Goal: Use online tool/utility: Utilize a website feature to perform a specific function

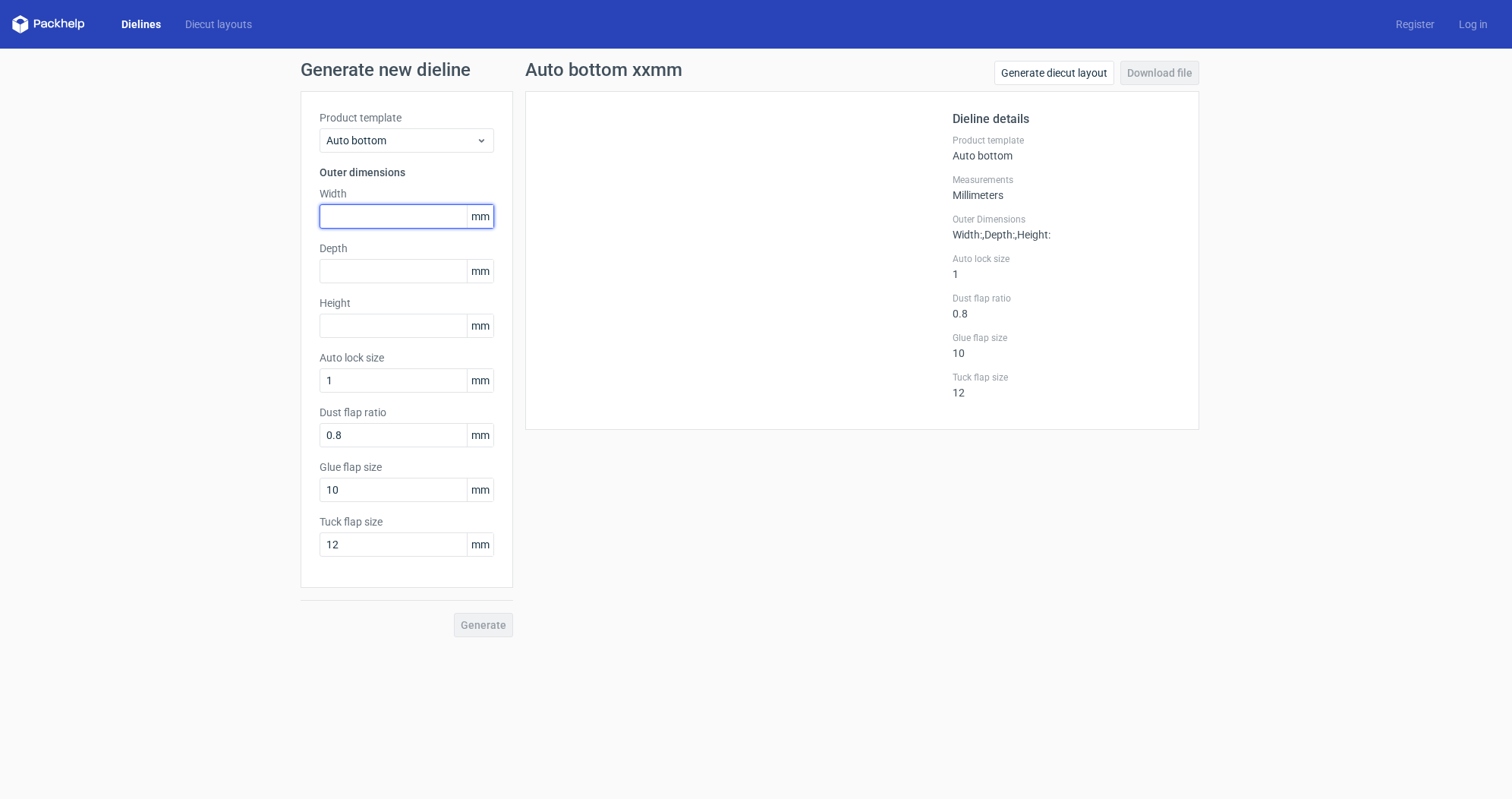
click at [417, 214] on input "text" at bounding box center [407, 217] width 174 height 25
type input "100"
click at [393, 332] on input "text" at bounding box center [407, 326] width 174 height 25
type input "130"
click at [422, 273] on input "text" at bounding box center [407, 271] width 174 height 25
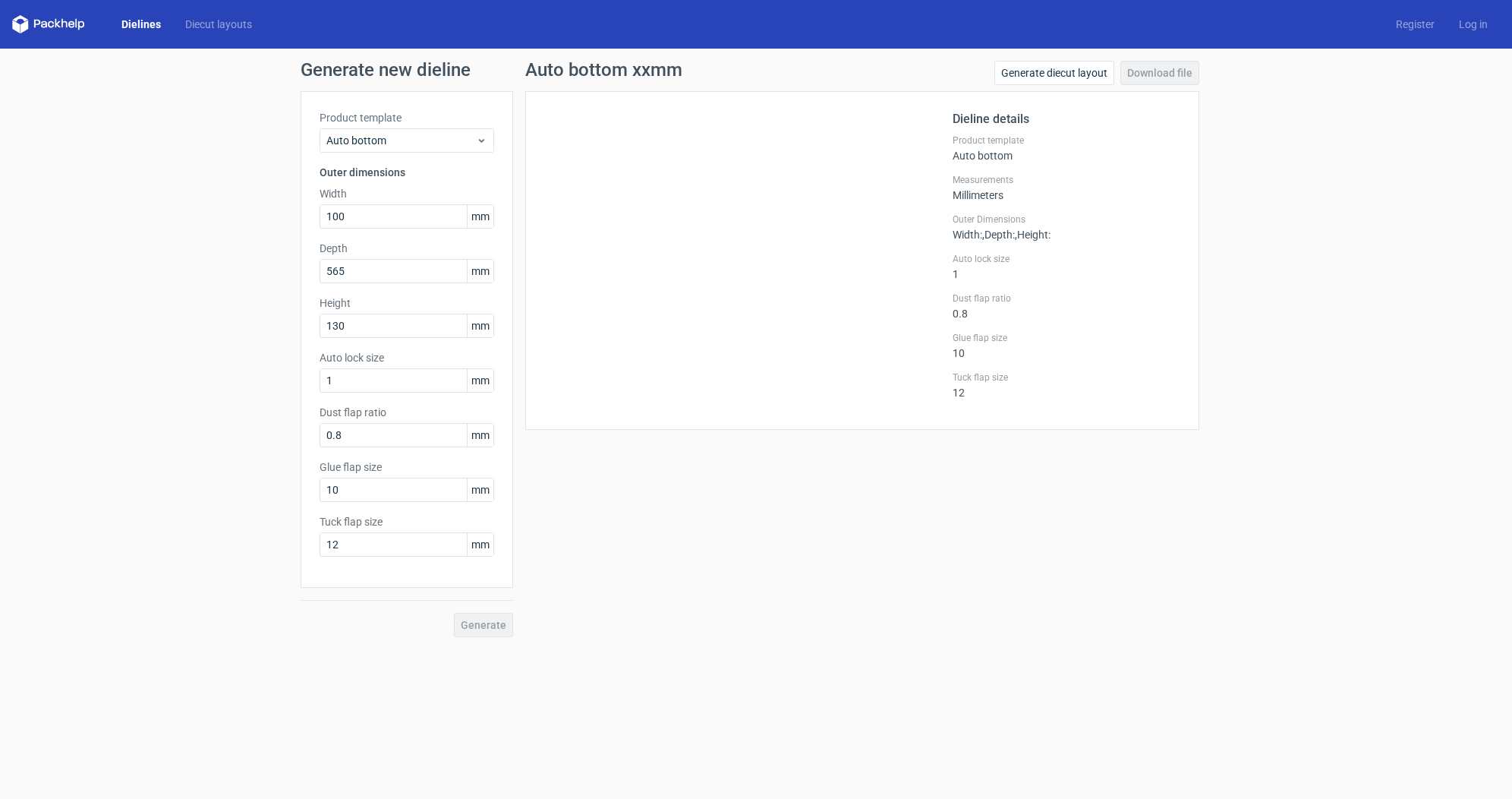
click at [759, 562] on div "Auto bottom xxmm Generate diecut layout Download file Dieline details Product t…" at bounding box center [862, 349] width 699 height 577
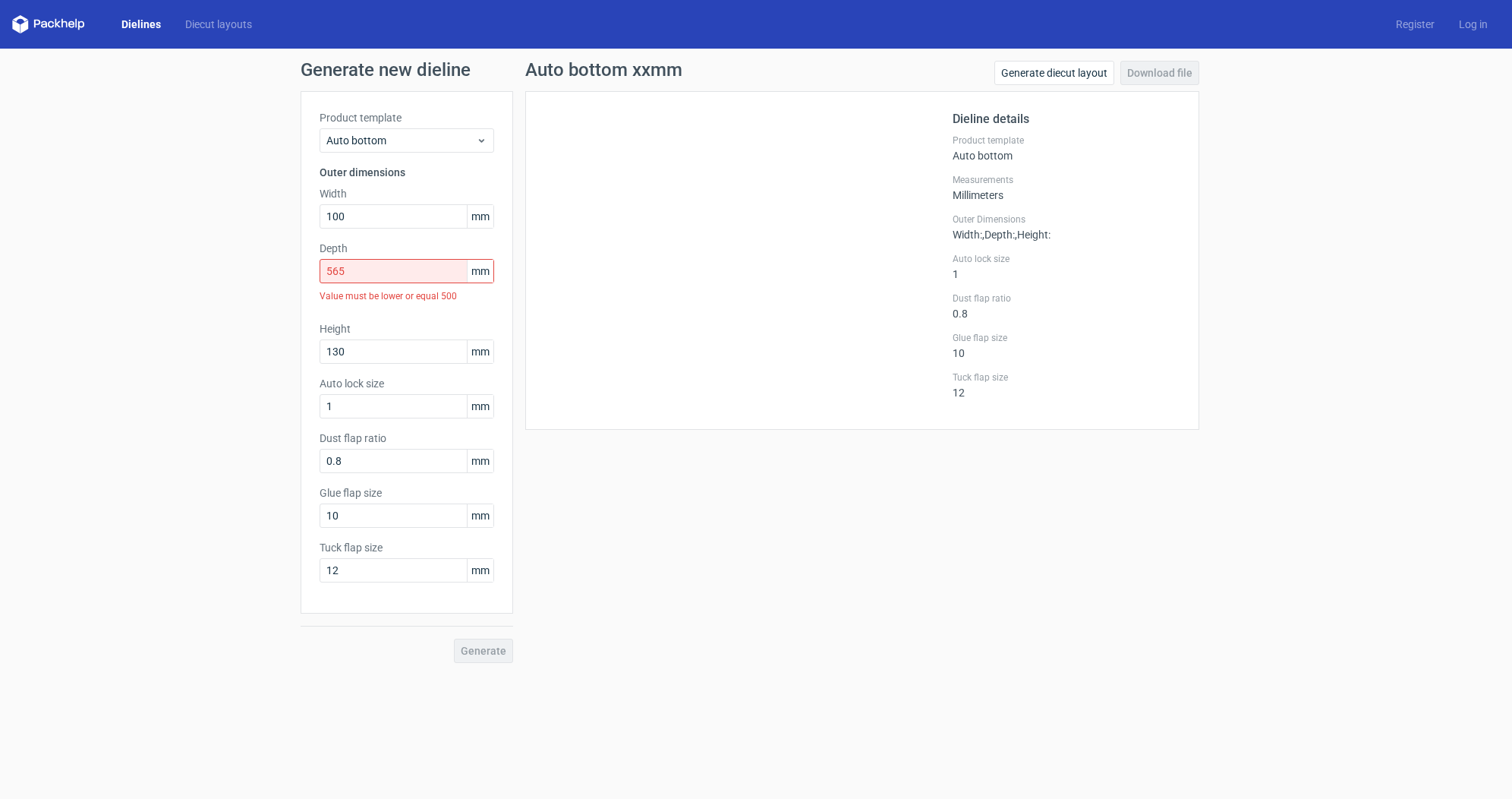
click at [633, 540] on div "Auto bottom xxmm Generate diecut layout Download file Dieline details Product t…" at bounding box center [862, 361] width 699 height 602
click at [367, 272] on input "565" at bounding box center [407, 271] width 174 height 25
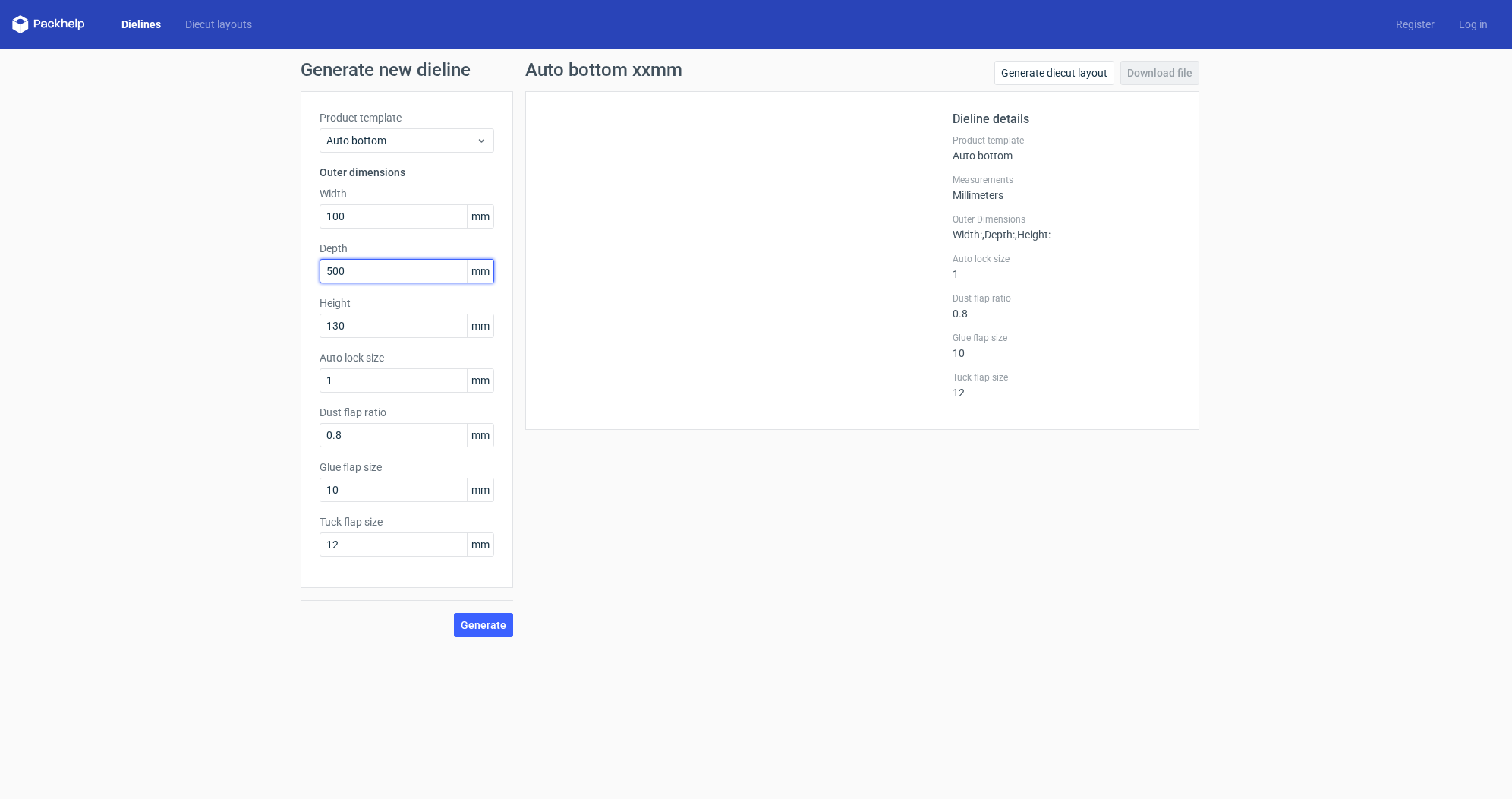
type input "500"
click at [717, 661] on form "Generate new dieline Product template Auto bottom Outer dimensions Width 100 mm…" at bounding box center [756, 424] width 1512 height 751
click at [466, 134] on span "Auto bottom" at bounding box center [401, 141] width 150 height 15
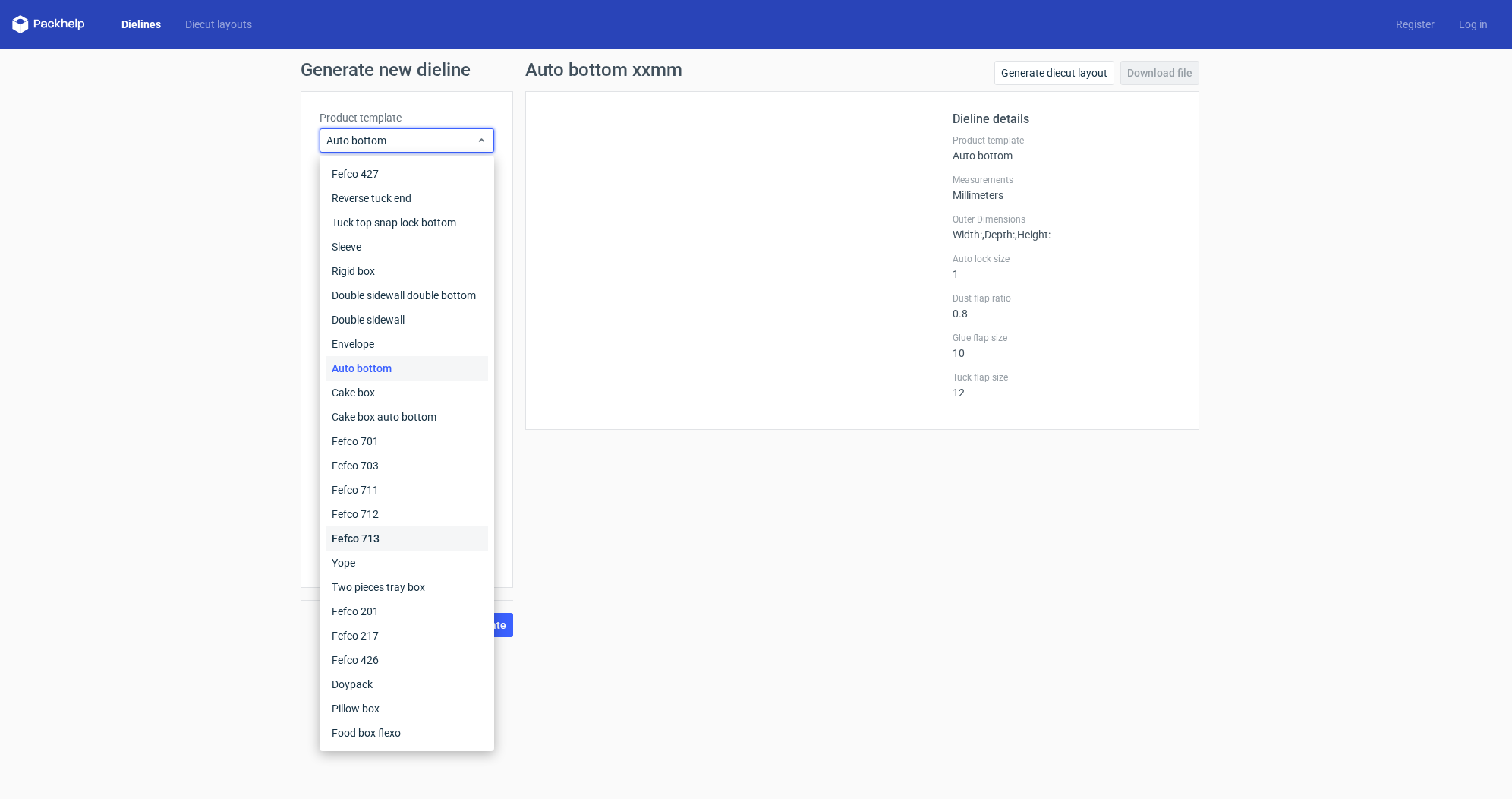
click at [404, 543] on div "Fefco 713" at bounding box center [407, 538] width 162 height 25
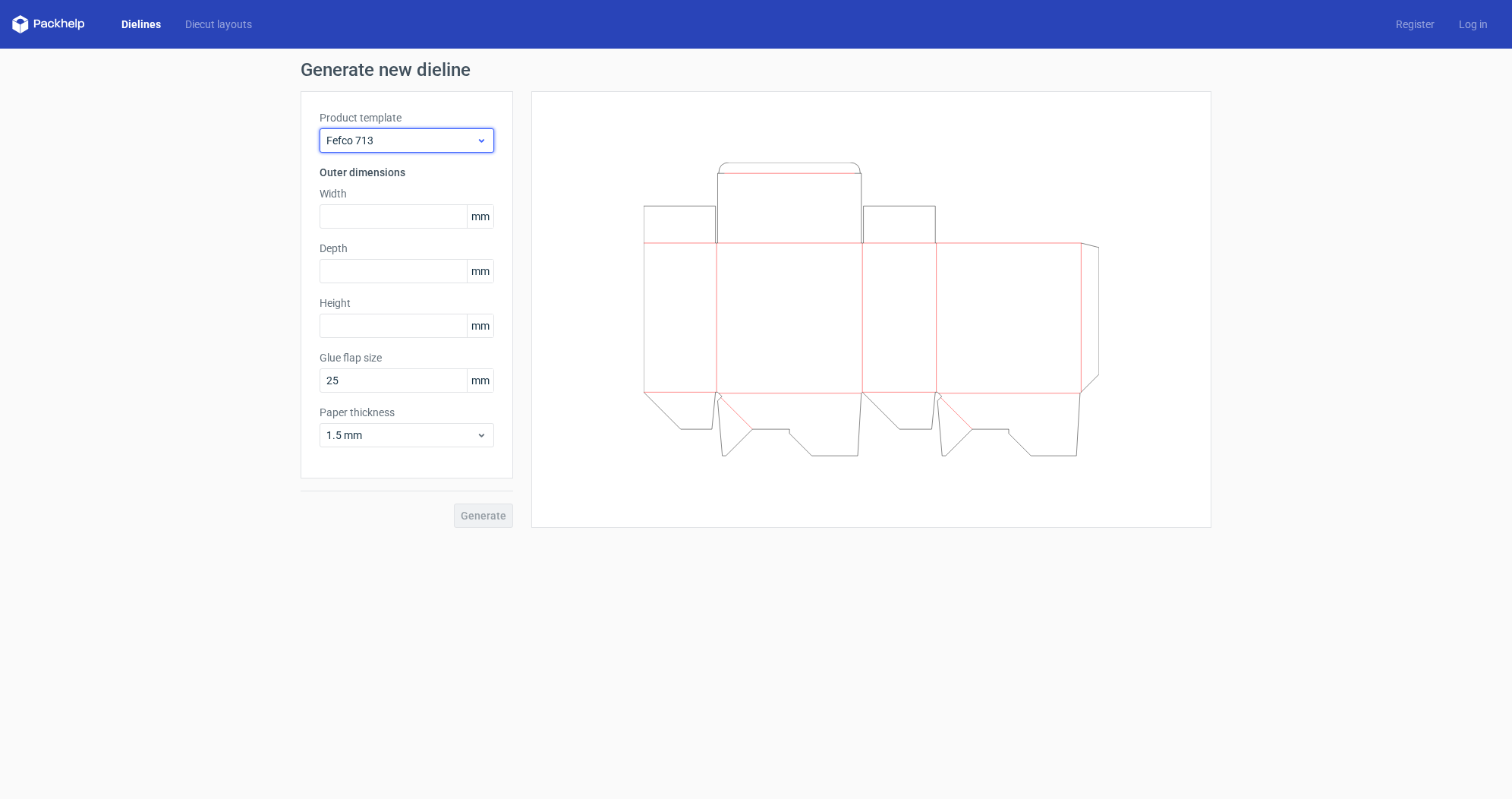
click at [451, 133] on span "Fefco 713" at bounding box center [401, 141] width 150 height 15
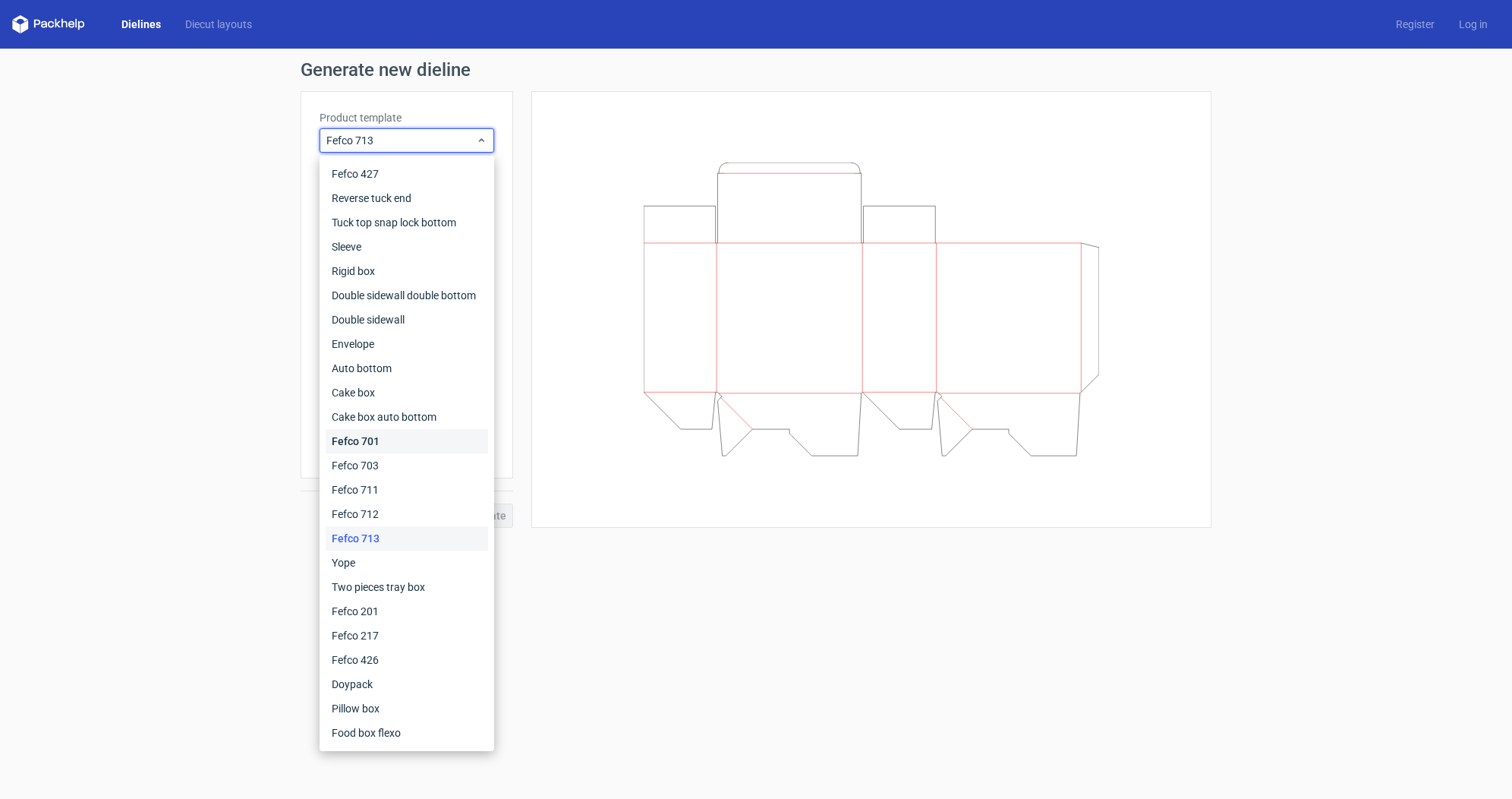
click at [392, 444] on div "Fefco 701" at bounding box center [407, 441] width 162 height 25
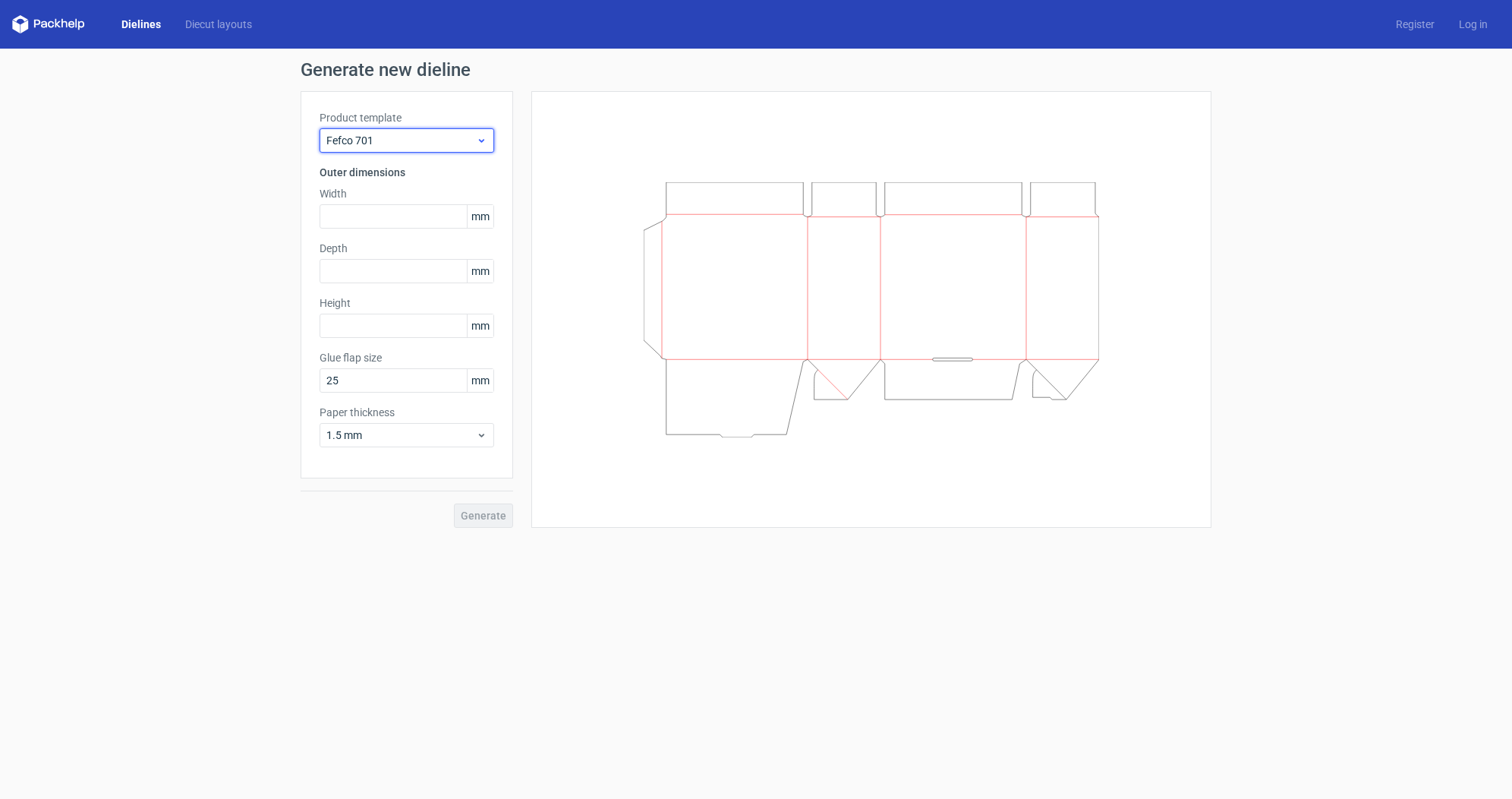
click at [454, 137] on span "Fefco 701" at bounding box center [401, 141] width 150 height 15
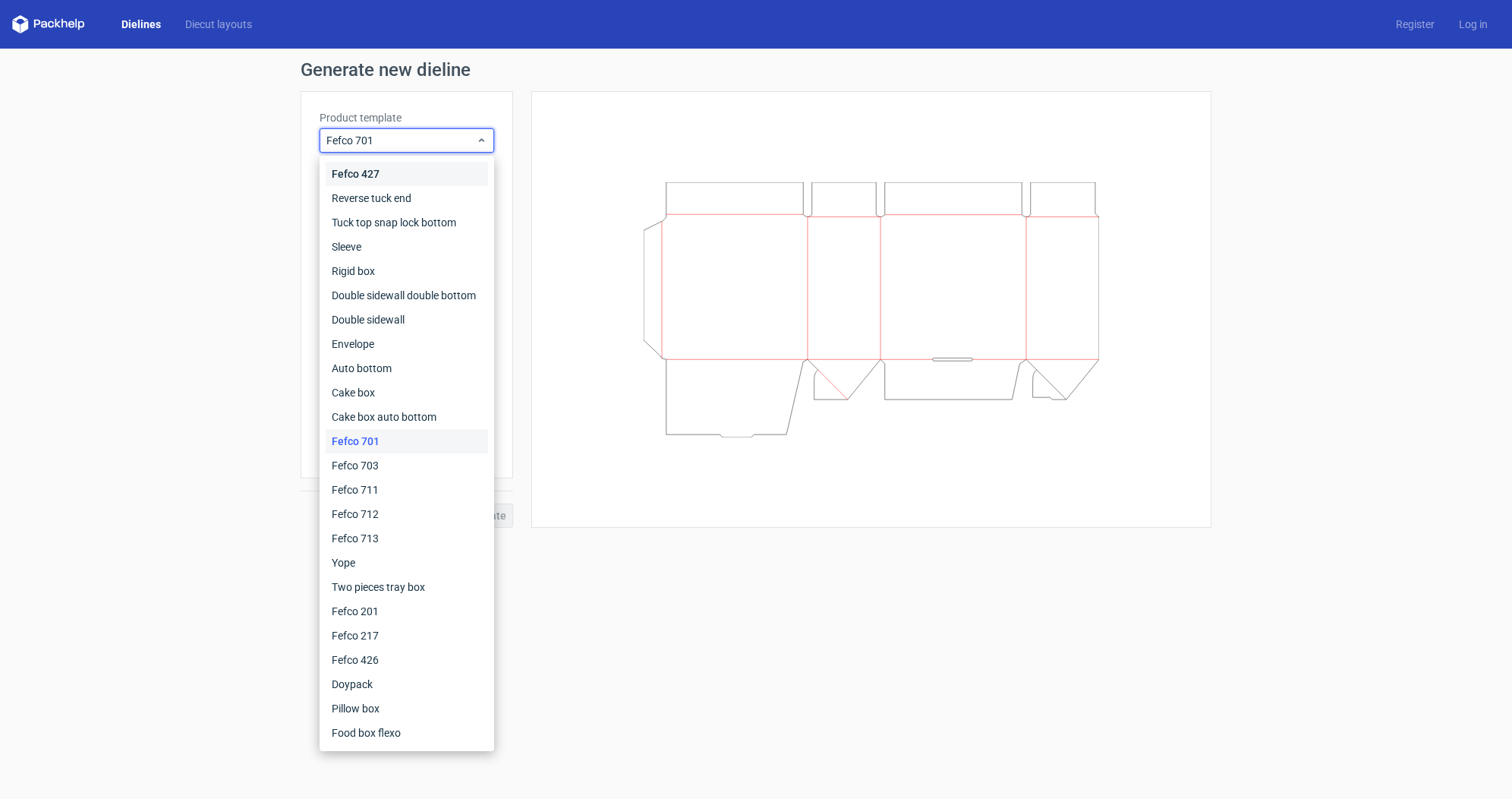
click at [400, 169] on div "Fefco 427" at bounding box center [407, 174] width 162 height 25
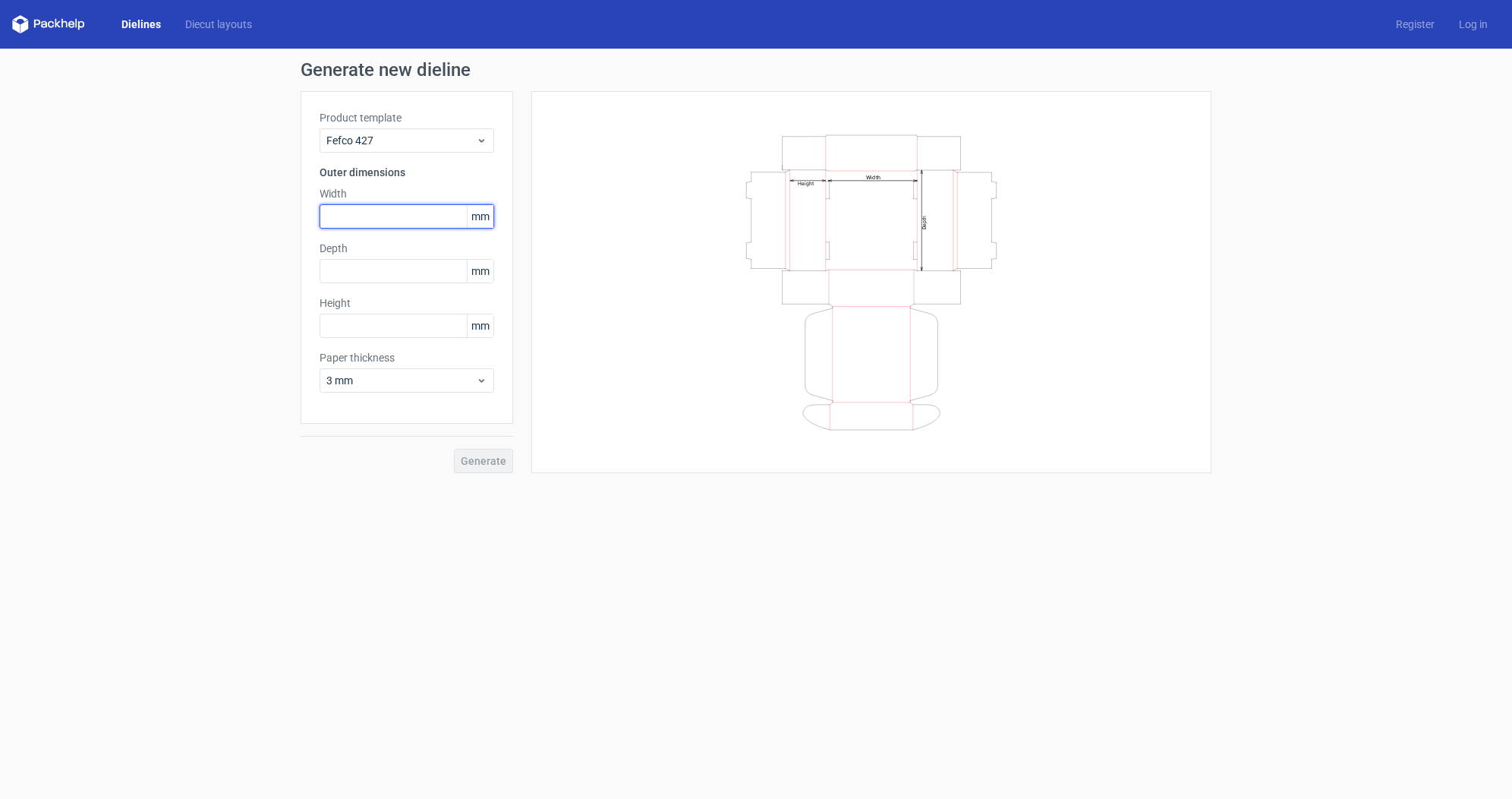
click at [394, 221] on input "text" at bounding box center [407, 217] width 174 height 25
type input "100"
click at [445, 267] on input "text" at bounding box center [407, 271] width 174 height 25
type input "1"
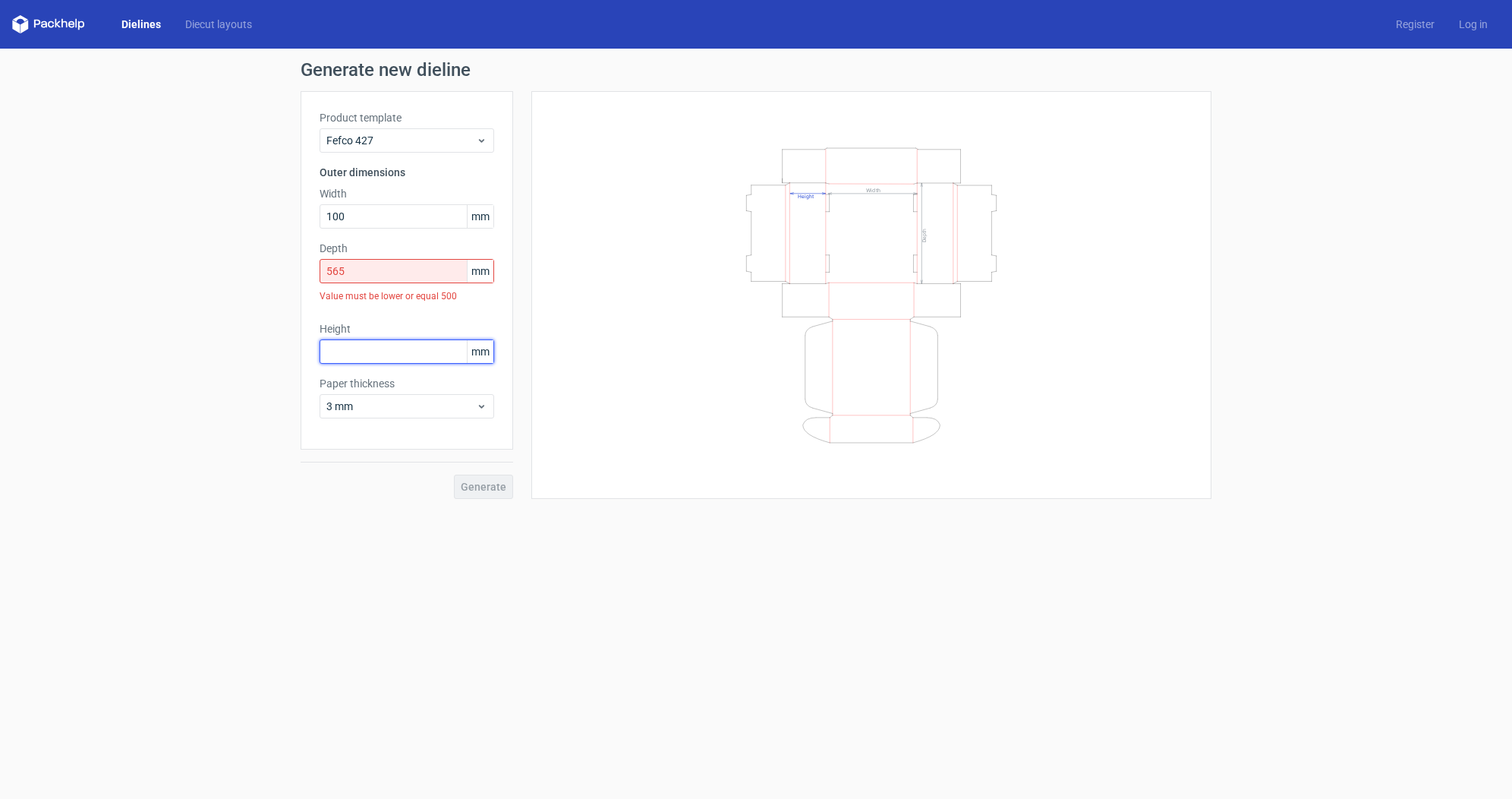
click at [439, 324] on div "Height mm" at bounding box center [407, 342] width 174 height 42
drag, startPoint x: 381, startPoint y: 268, endPoint x: 261, endPoint y: 263, distance: 120.1
click at [261, 271] on div "Generate new dieline Product template Fefco 427 Outer dimensions Width 100 mm D…" at bounding box center [756, 279] width 1512 height 462
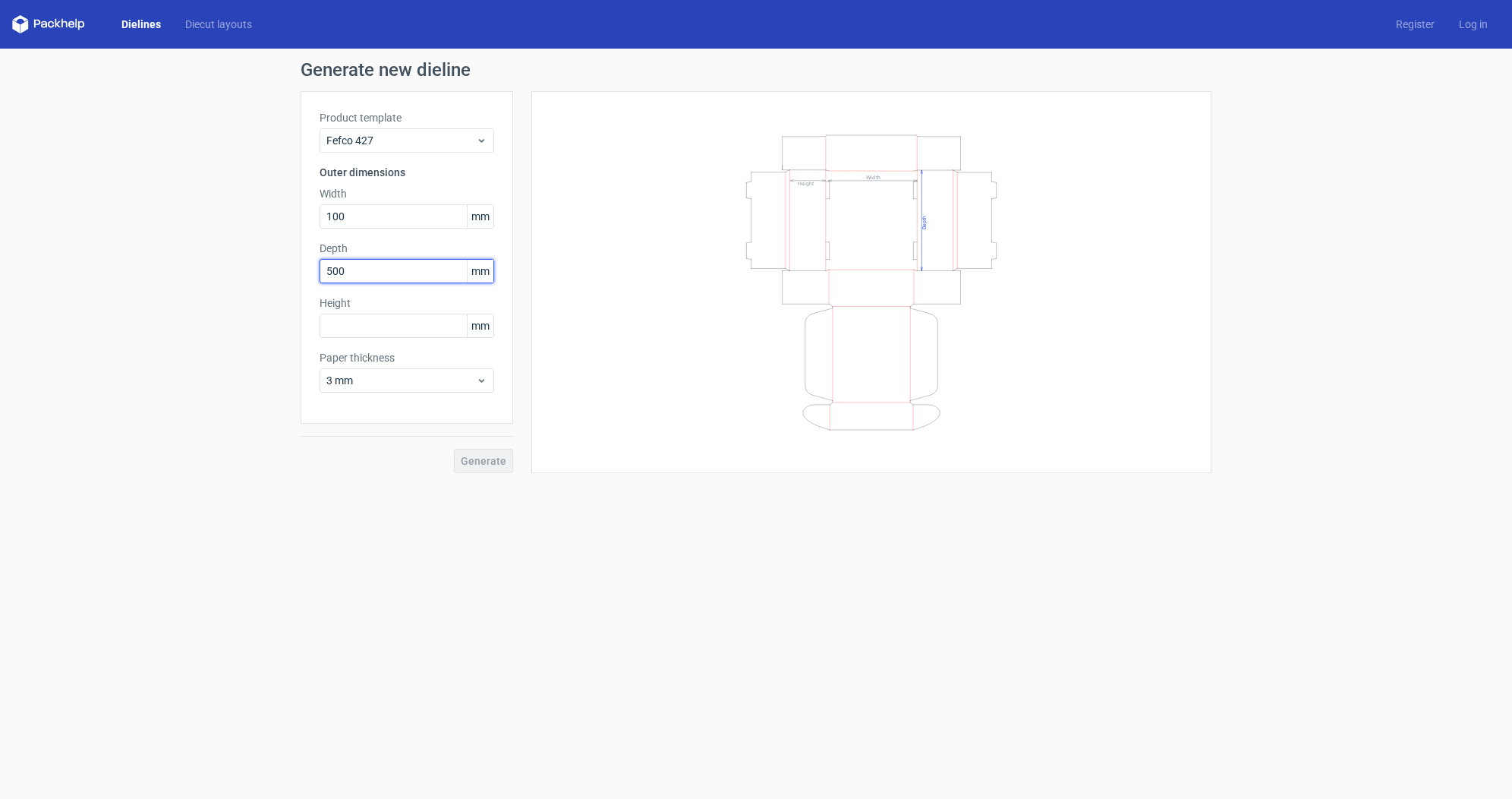
drag, startPoint x: 352, startPoint y: 266, endPoint x: 301, endPoint y: 243, distance: 55.9
click at [297, 261] on div "Generate new dieline Product template Fefco 427 Outer dimensions Width 100 mm D…" at bounding box center [756, 267] width 1512 height 437
type input "500"
drag, startPoint x: 352, startPoint y: 213, endPoint x: 310, endPoint y: 204, distance: 43.0
click at [310, 207] on div "Product template Fefco 427 Outer dimensions Width 100 mm Depth 500 mm Height mm…" at bounding box center [407, 258] width 213 height 333
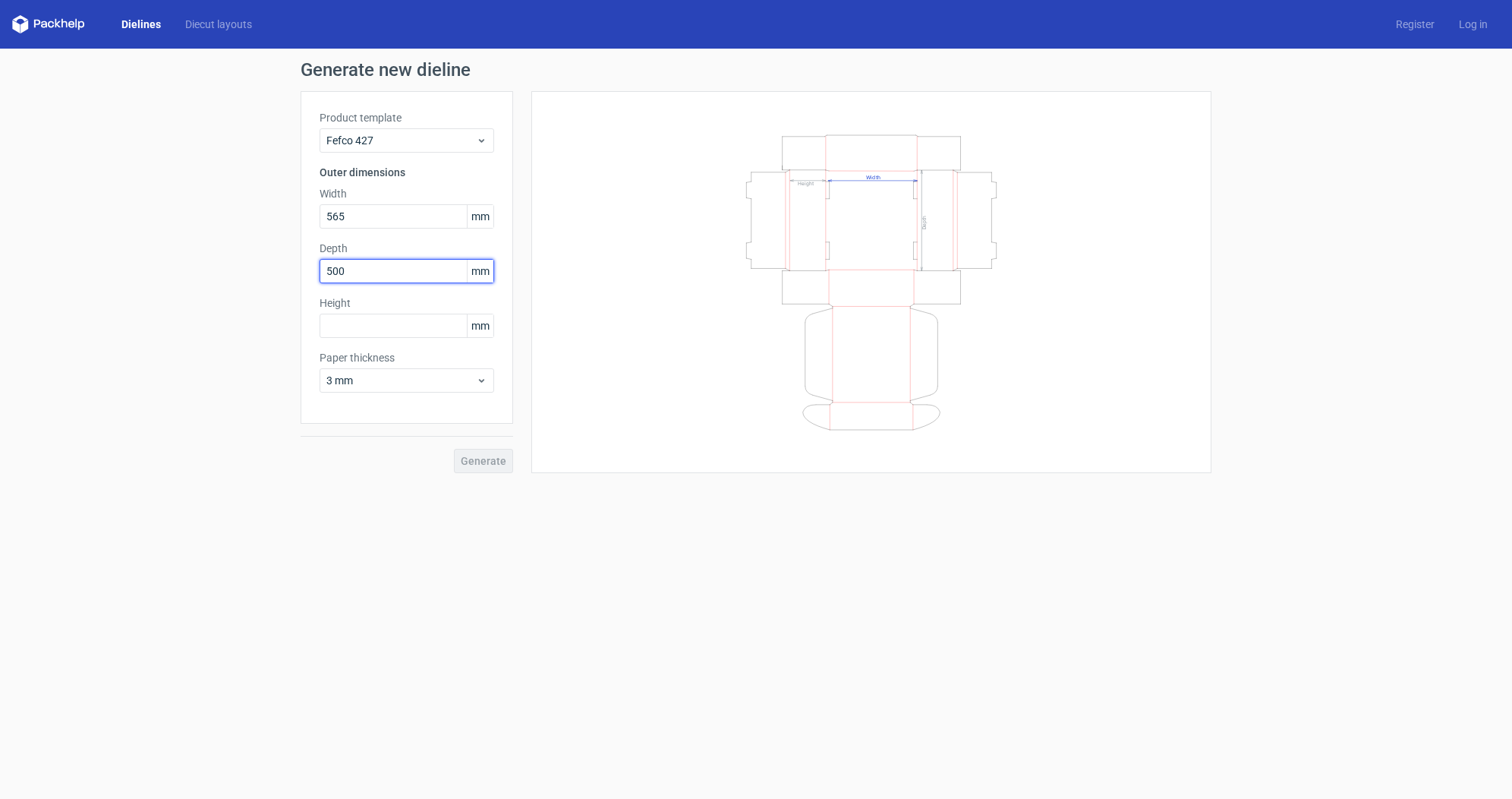
drag, startPoint x: 372, startPoint y: 278, endPoint x: 355, endPoint y: 273, distance: 17.7
click at [367, 277] on div "Depth 500 mm" at bounding box center [407, 261] width 174 height 42
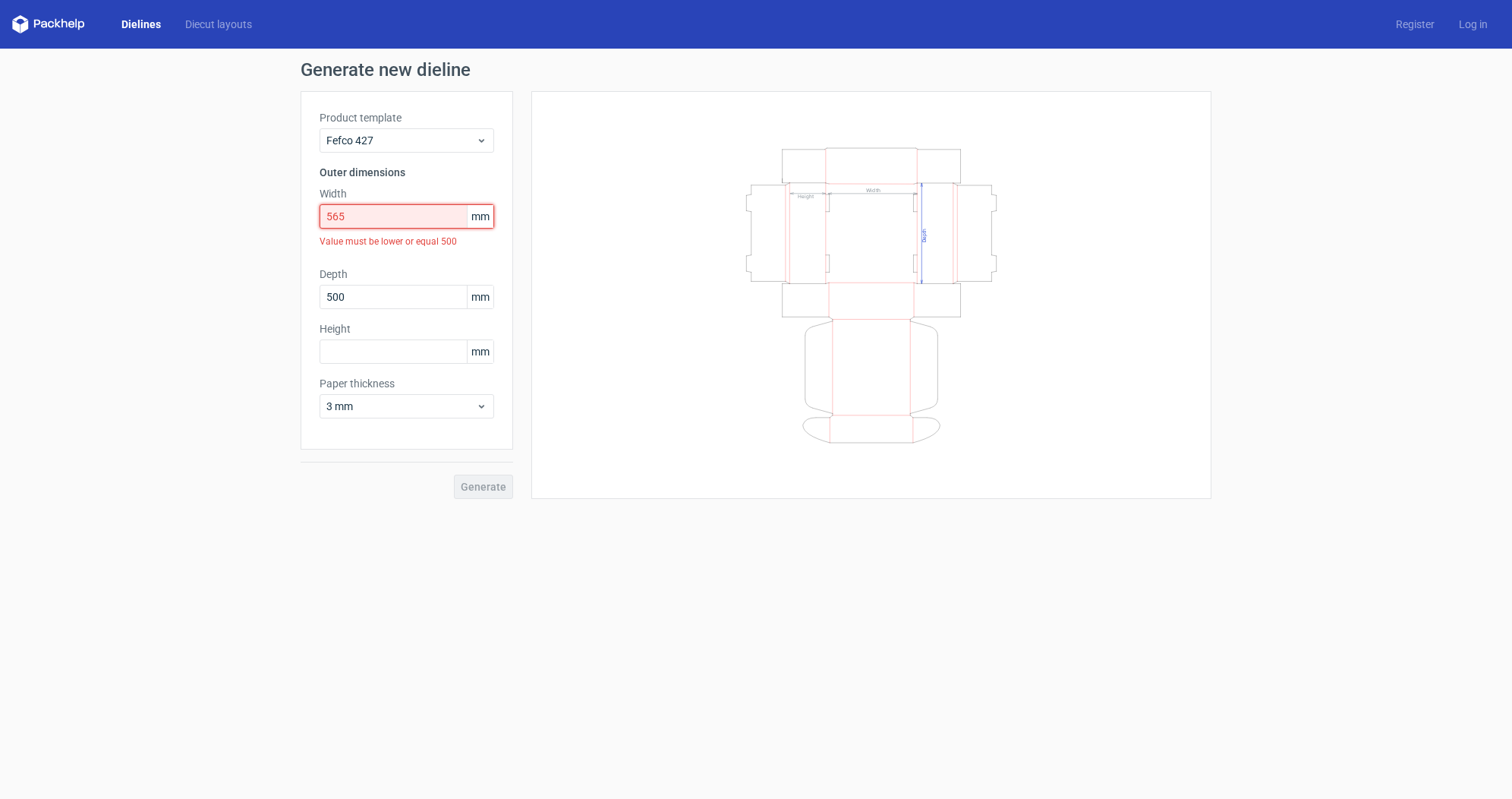
drag, startPoint x: 303, startPoint y: 214, endPoint x: 292, endPoint y: 211, distance: 11.4
click at [292, 211] on div "Generate new dieline Product template Fefco 427 Outer dimensions Width 565 mm V…" at bounding box center [756, 279] width 1512 height 462
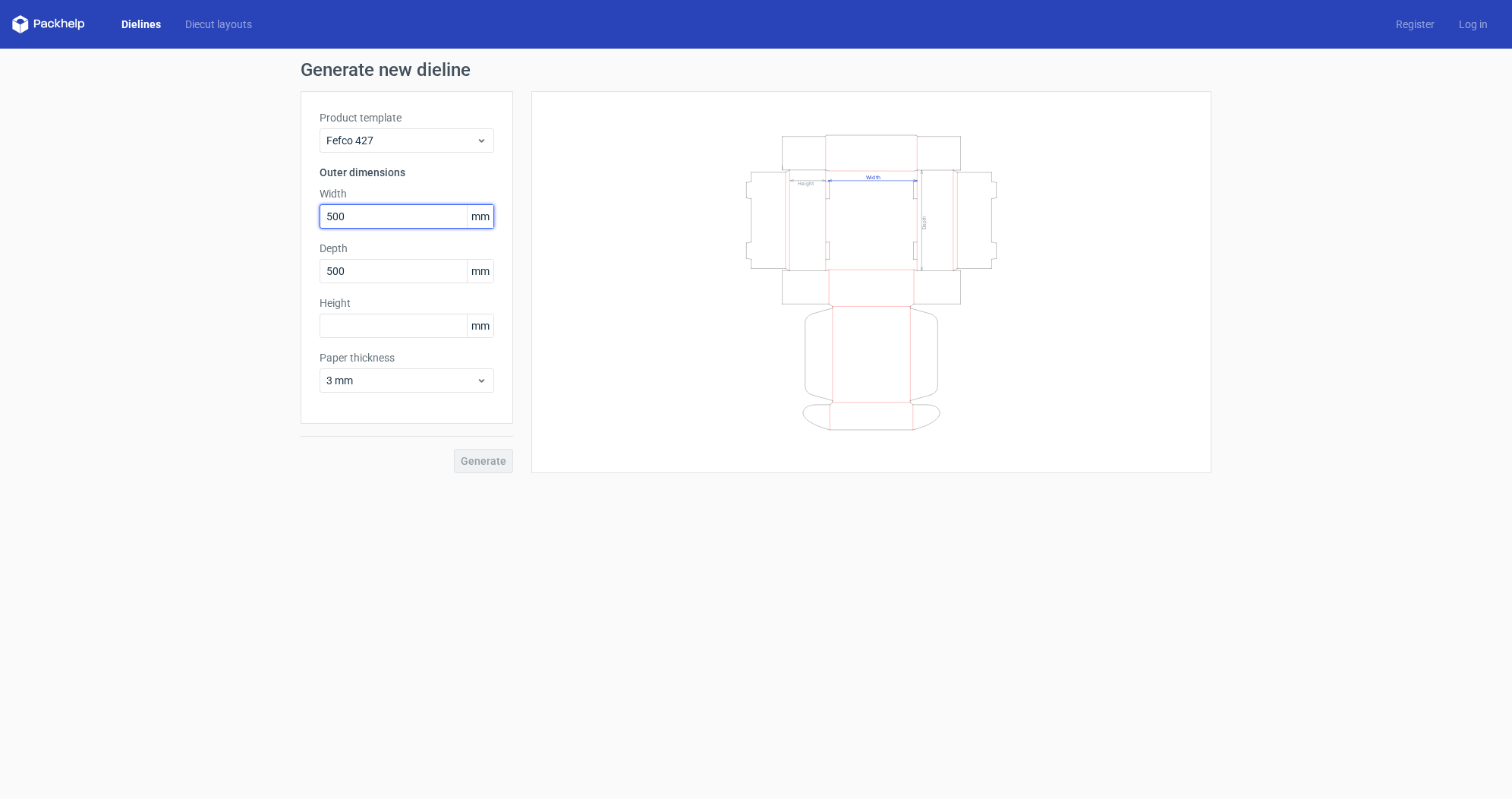
type input "500"
click at [257, 375] on div "Generate new dieline Product template Fefco 427 Outer dimensions Width 500 mm D…" at bounding box center [756, 267] width 1512 height 437
click at [369, 325] on input "text" at bounding box center [407, 326] width 174 height 25
type input "130"
drag, startPoint x: 361, startPoint y: 275, endPoint x: 282, endPoint y: 245, distance: 84.5
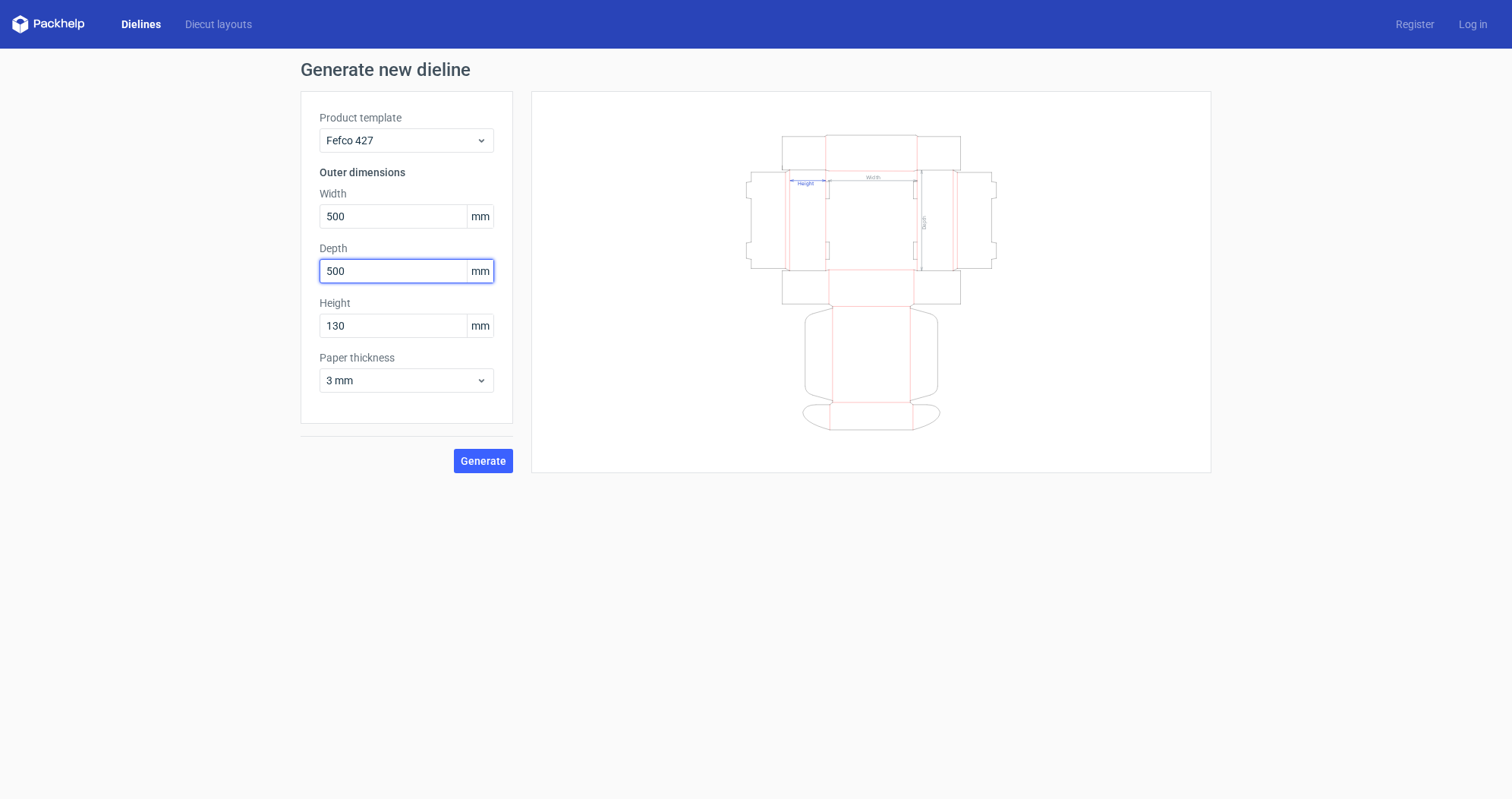
click at [291, 286] on div "Generate new dieline Product template Fefco 427 Outer dimensions Width 500 mm D…" at bounding box center [756, 267] width 1512 height 437
click at [340, 274] on input "500" at bounding box center [407, 271] width 174 height 25
type input "100"
click at [155, 548] on form "Generate new dieline Product template Fefco 427 Outer dimensions Width 500 mm D…" at bounding box center [756, 424] width 1512 height 751
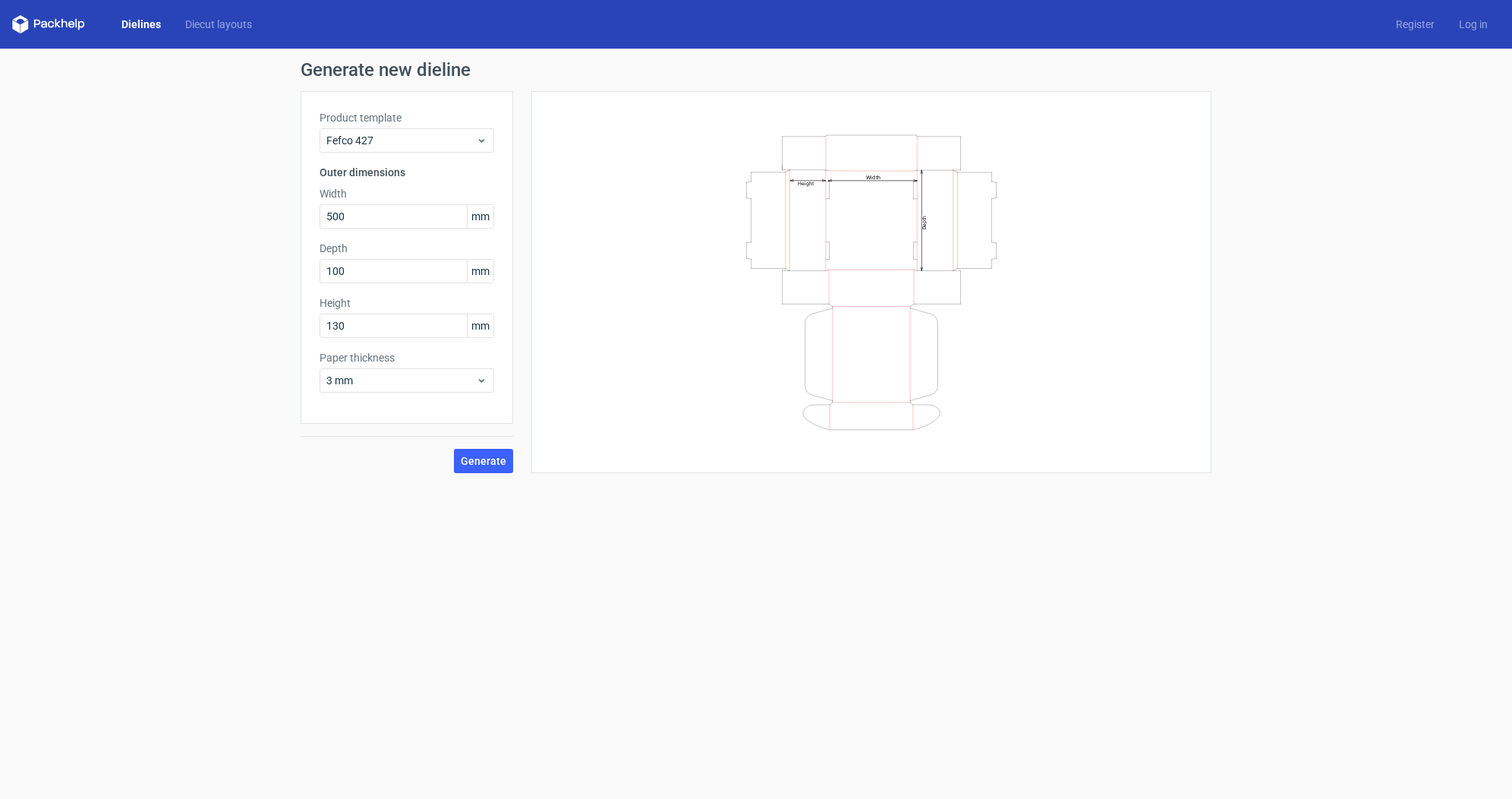
click at [394, 468] on div "Generate" at bounding box center [407, 448] width 213 height 49
click at [476, 380] on icon at bounding box center [481, 381] width 12 height 12
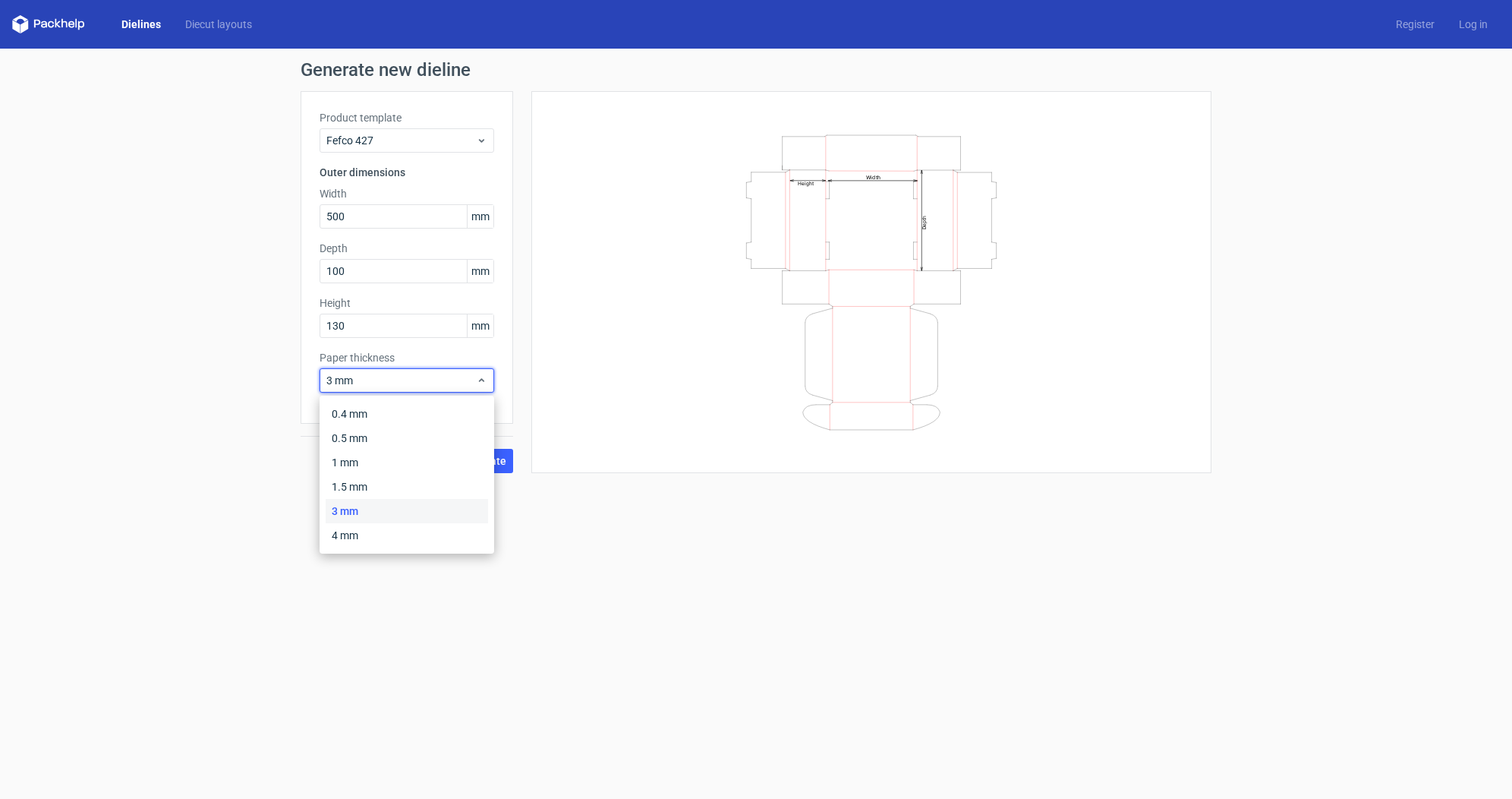
click at [587, 416] on div "Width Depth Height" at bounding box center [872, 281] width 643 height 344
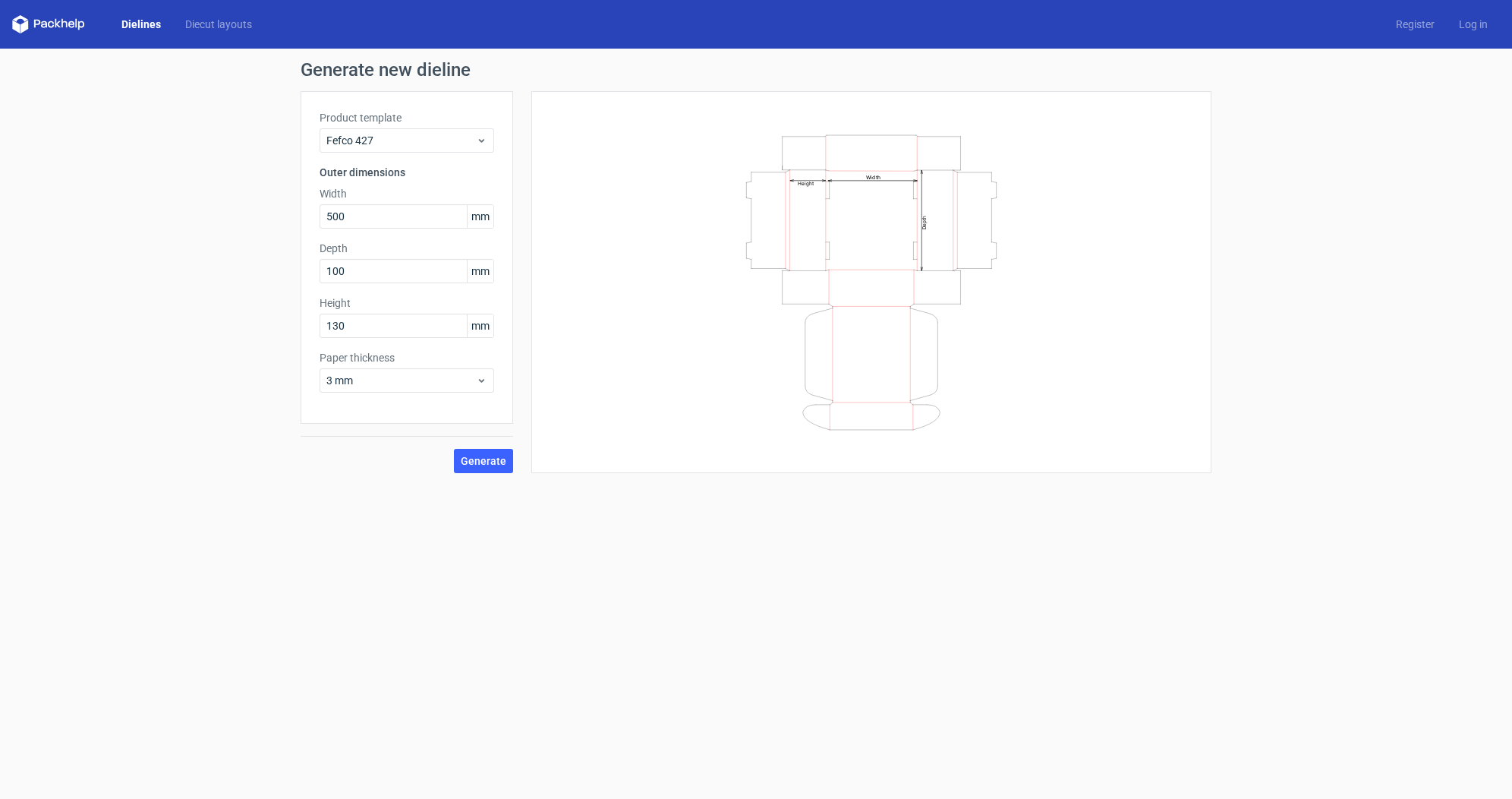
drag, startPoint x: 494, startPoint y: 462, endPoint x: 665, endPoint y: 454, distance: 171.2
click at [494, 462] on span "Generate" at bounding box center [484, 461] width 45 height 11
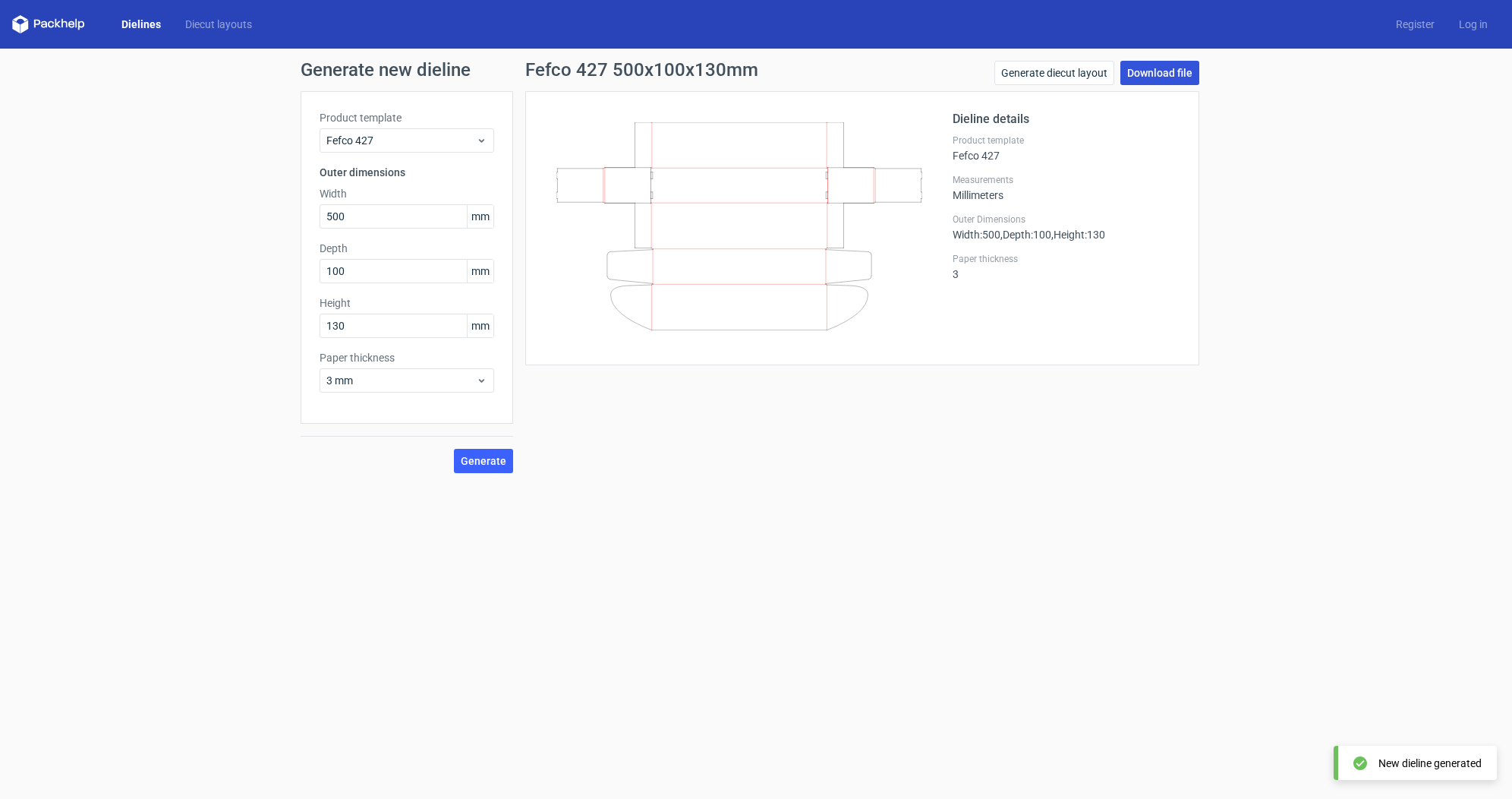
click at [1166, 72] on link "Download file" at bounding box center [1160, 73] width 79 height 25
click at [749, 365] on div "Fefco 427 500x100x130mm Generate diecut layout Download file Dieline details Pr…" at bounding box center [862, 267] width 699 height 412
click at [882, 211] on icon at bounding box center [739, 226] width 366 height 208
click at [1161, 62] on link "Download file" at bounding box center [1160, 73] width 79 height 25
click at [924, 434] on div "Fefco 427 500x100x130mm Generate diecut layout Download file Dieline details Pr…" at bounding box center [862, 267] width 699 height 412
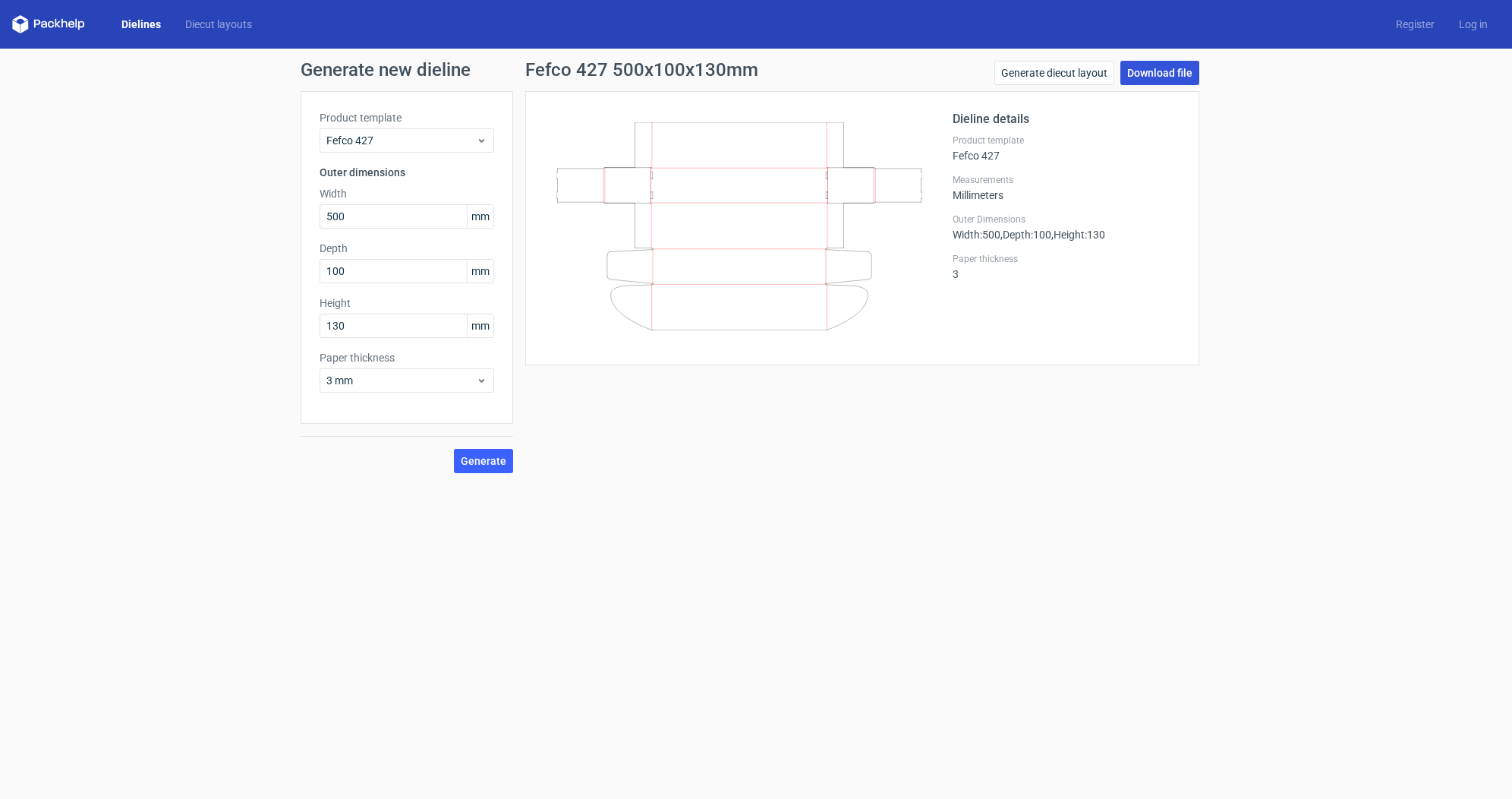
click at [1159, 78] on link "Download file" at bounding box center [1160, 73] width 79 height 25
click at [709, 498] on form "Generate new dieline Product template Fefco 427 Outer dimensions Width 500 mm D…" at bounding box center [756, 424] width 1512 height 751
click at [454, 380] on span "3 mm" at bounding box center [401, 381] width 150 height 15
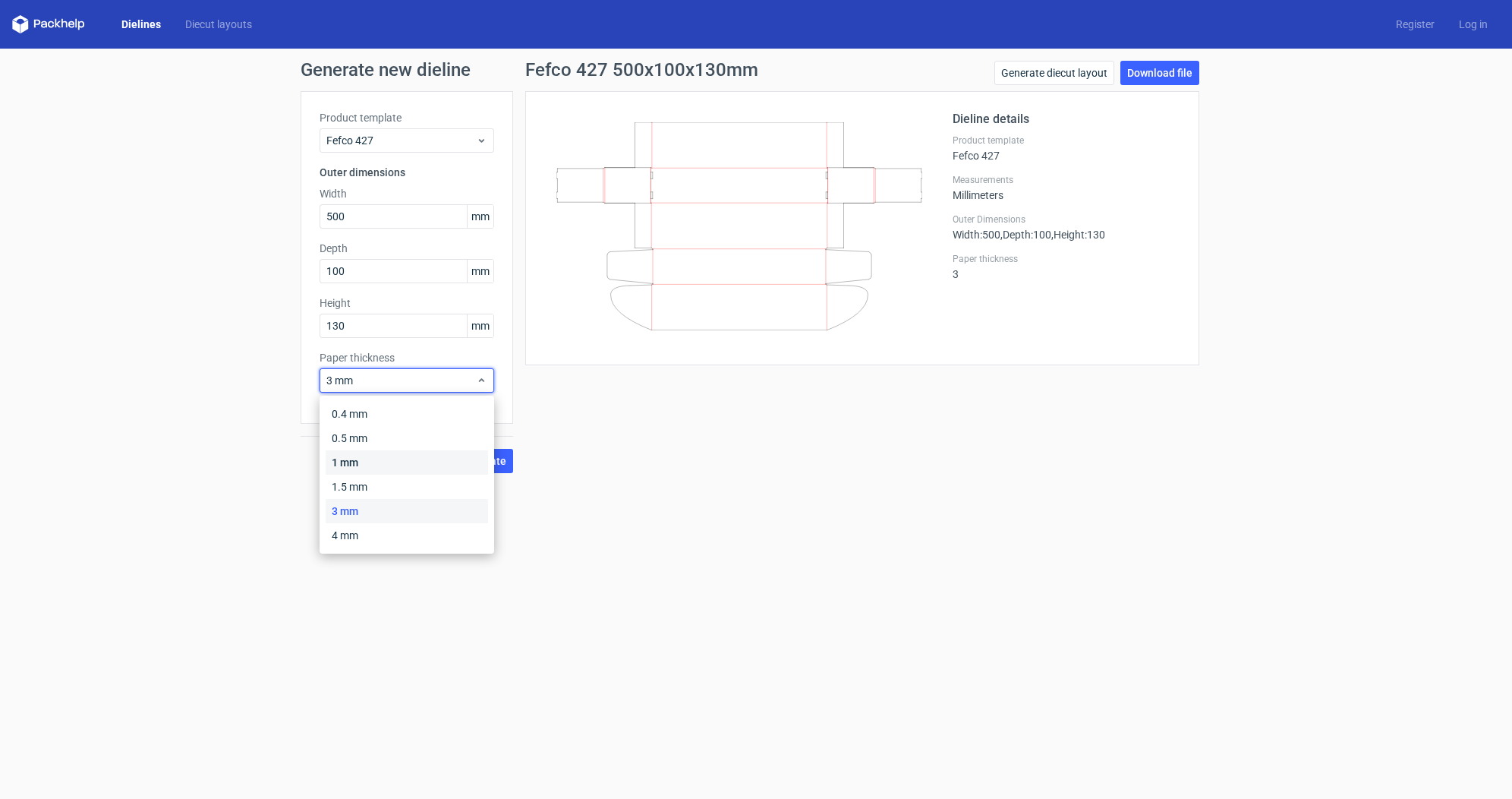
click at [377, 461] on div "1 mm" at bounding box center [407, 463] width 162 height 25
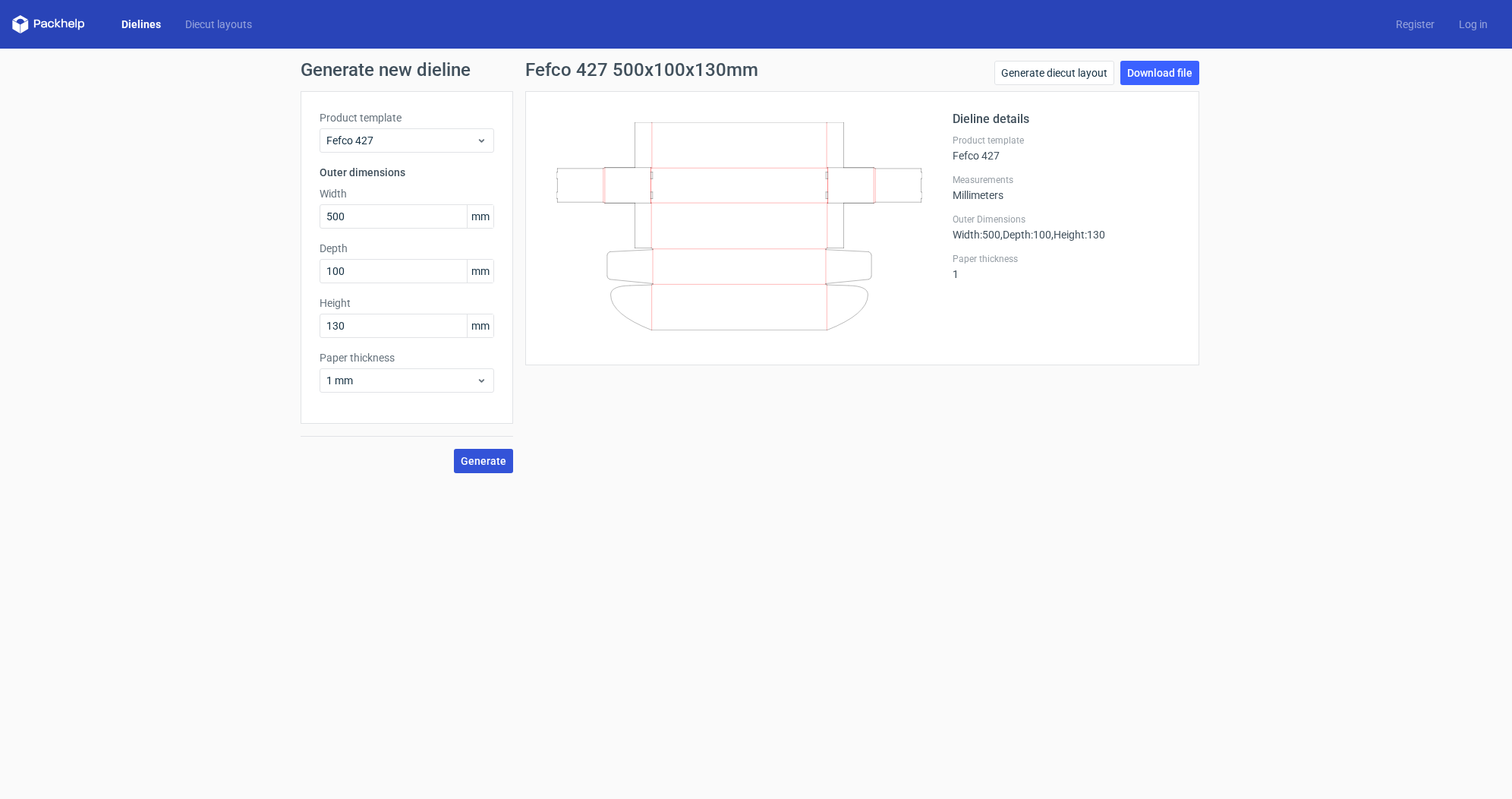
click at [477, 458] on span "Generate" at bounding box center [484, 461] width 45 height 11
drag, startPoint x: 1158, startPoint y: 72, endPoint x: 1165, endPoint y: 92, distance: 21.2
click at [1158, 72] on link "Download file" at bounding box center [1160, 73] width 79 height 25
click at [597, 361] on div "Dieline details Product template Fefco 427 Measurements Millimeters Outer Dimen…" at bounding box center [862, 228] width 674 height 275
click at [450, 137] on span "Fefco 427" at bounding box center [401, 141] width 150 height 15
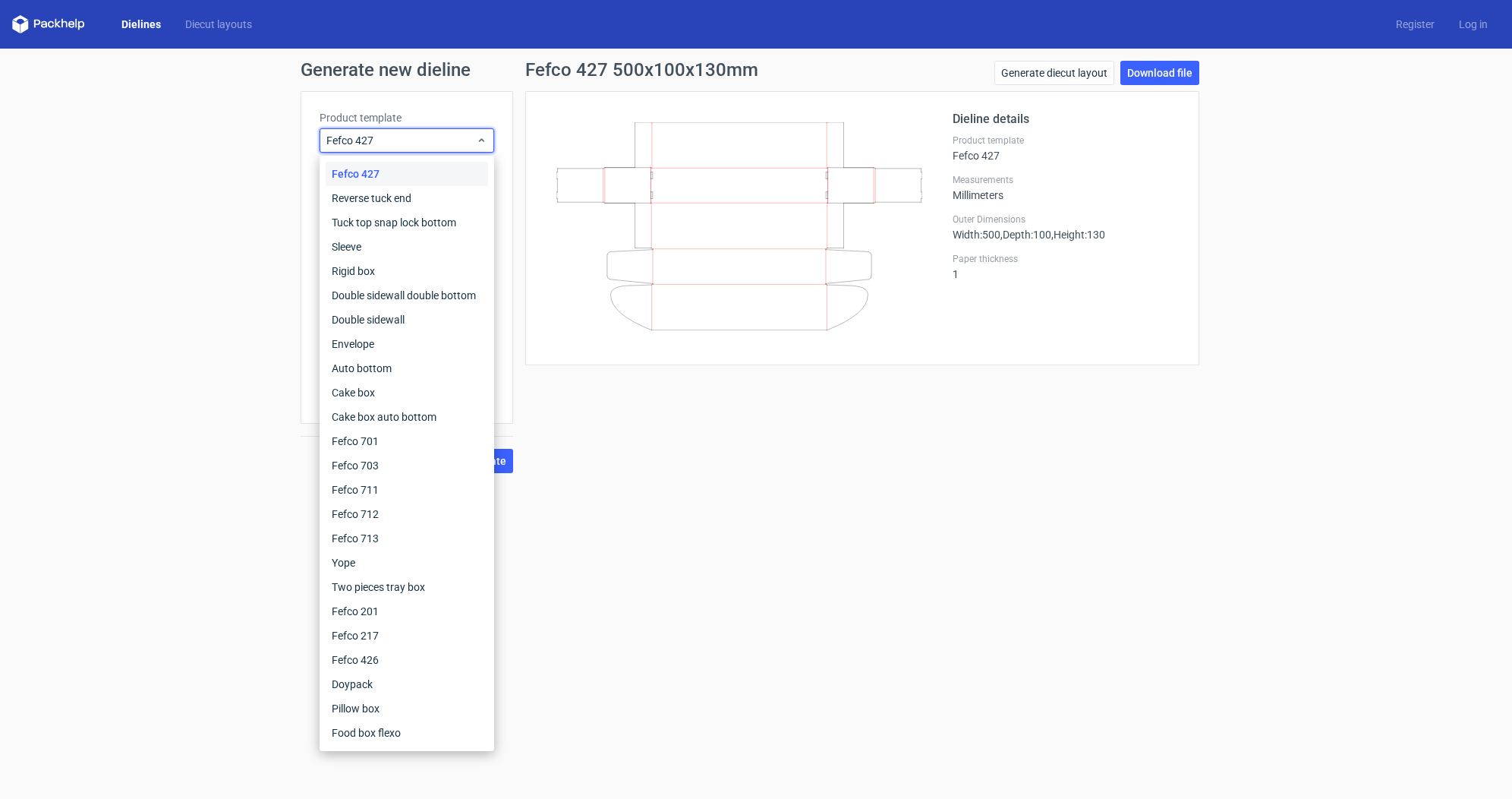
click at [708, 563] on form "Generate new dieline Product template Fefco 427 Outer dimensions Width 500 mm D…" at bounding box center [756, 424] width 1512 height 751
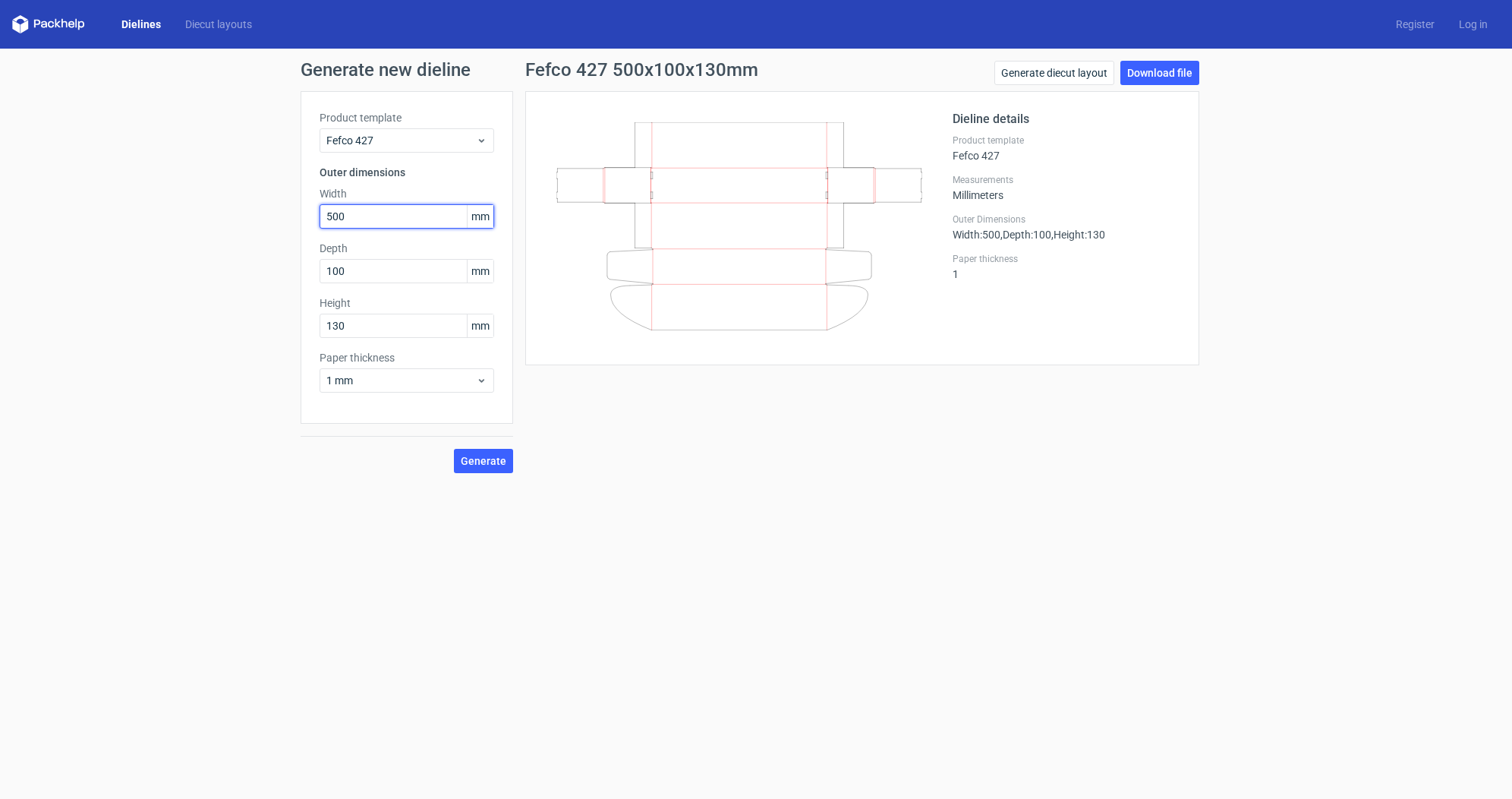
click at [375, 213] on input "500" at bounding box center [407, 217] width 174 height 25
drag, startPoint x: 324, startPoint y: 216, endPoint x: 265, endPoint y: 118, distance: 114.4
click at [287, 218] on div "Generate new dieline Product template Fefco 427 Outer dimensions Width 500 mm D…" at bounding box center [756, 267] width 1512 height 437
type input "400"
click at [690, 544] on form "Generate new dieline Product template Fefco 427 Outer dimensions Width 400 mm D…" at bounding box center [756, 424] width 1512 height 751
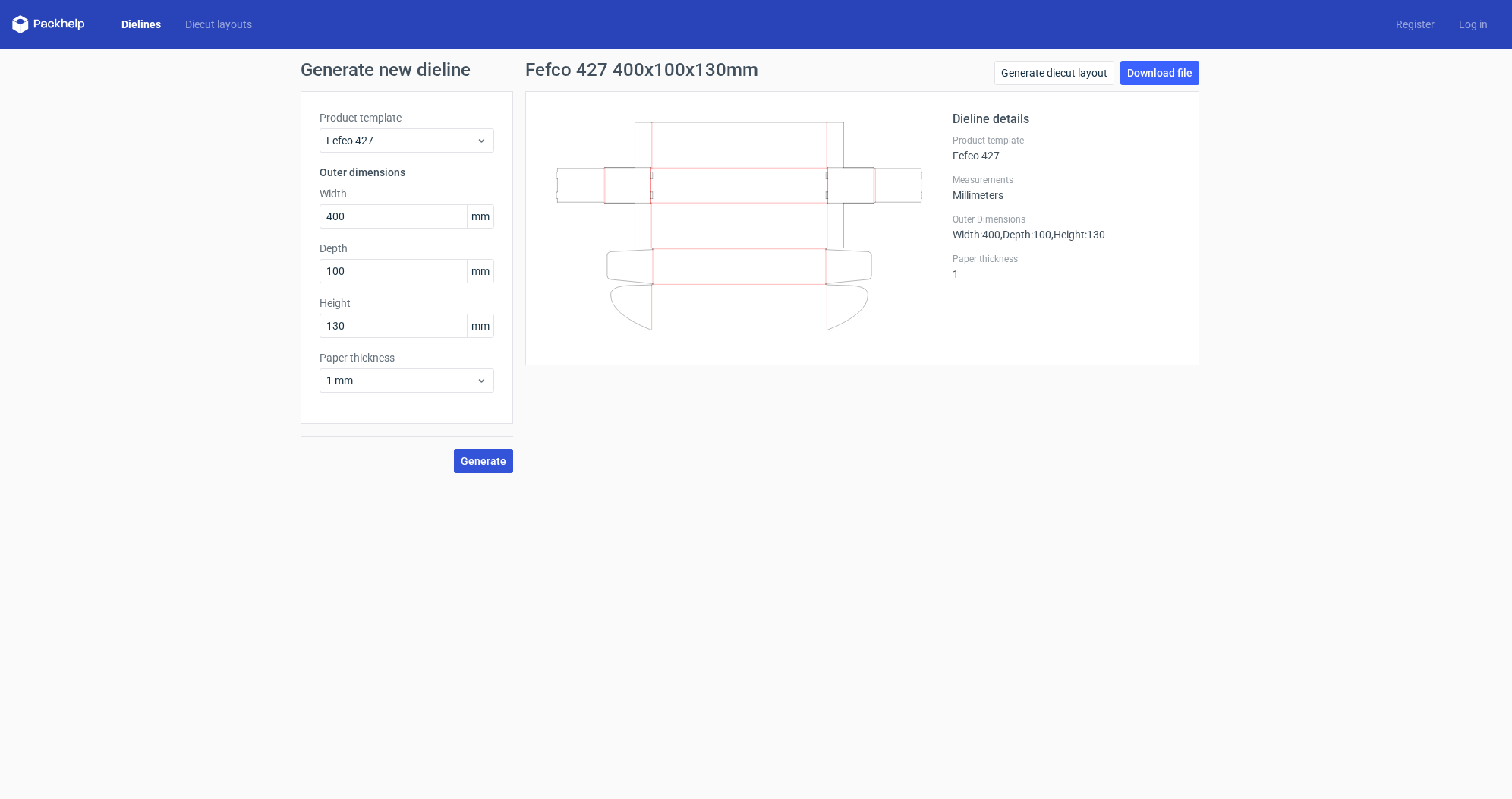
click at [475, 457] on span "Generate" at bounding box center [484, 461] width 45 height 11
click at [1163, 75] on link "Download file" at bounding box center [1160, 73] width 79 height 25
click at [1321, 604] on form "Generate new dieline Product template Fefco 427 Outer dimensions Width 400 mm D…" at bounding box center [756, 424] width 1512 height 751
click at [1214, 154] on div "Generate new dieline Product template Fefco 427 Outer dimensions Width mm Depth…" at bounding box center [756, 267] width 1512 height 437
click at [400, 132] on div "Fefco 427" at bounding box center [407, 141] width 174 height 25
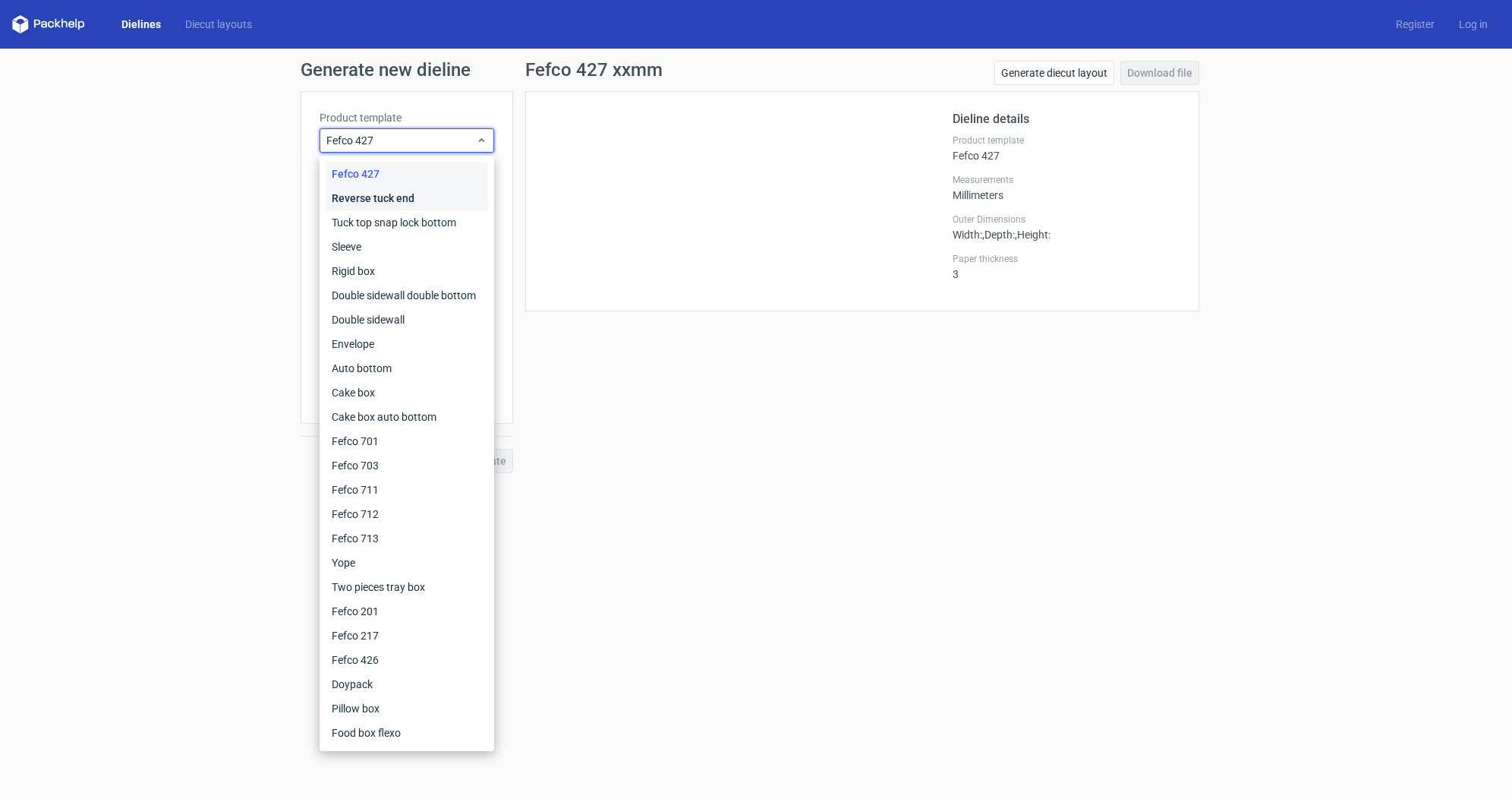
click at [417, 198] on div "Reverse tuck end" at bounding box center [407, 198] width 162 height 25
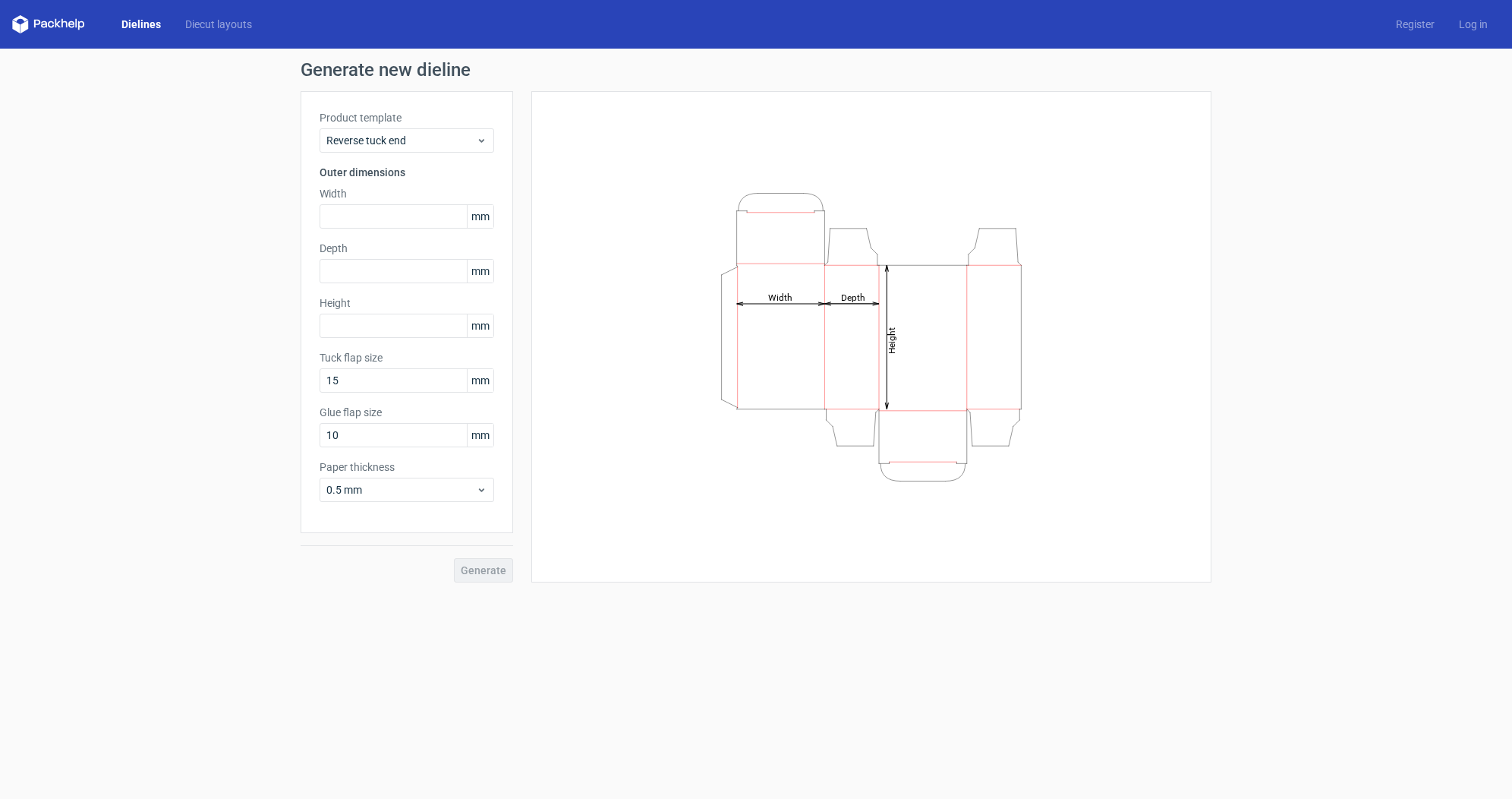
click at [438, 158] on div "Product template Reverse tuck end Outer dimensions Width mm Depth mm Height [PE…" at bounding box center [407, 312] width 213 height 442
click at [457, 139] on span "Reverse tuck end" at bounding box center [401, 141] width 150 height 15
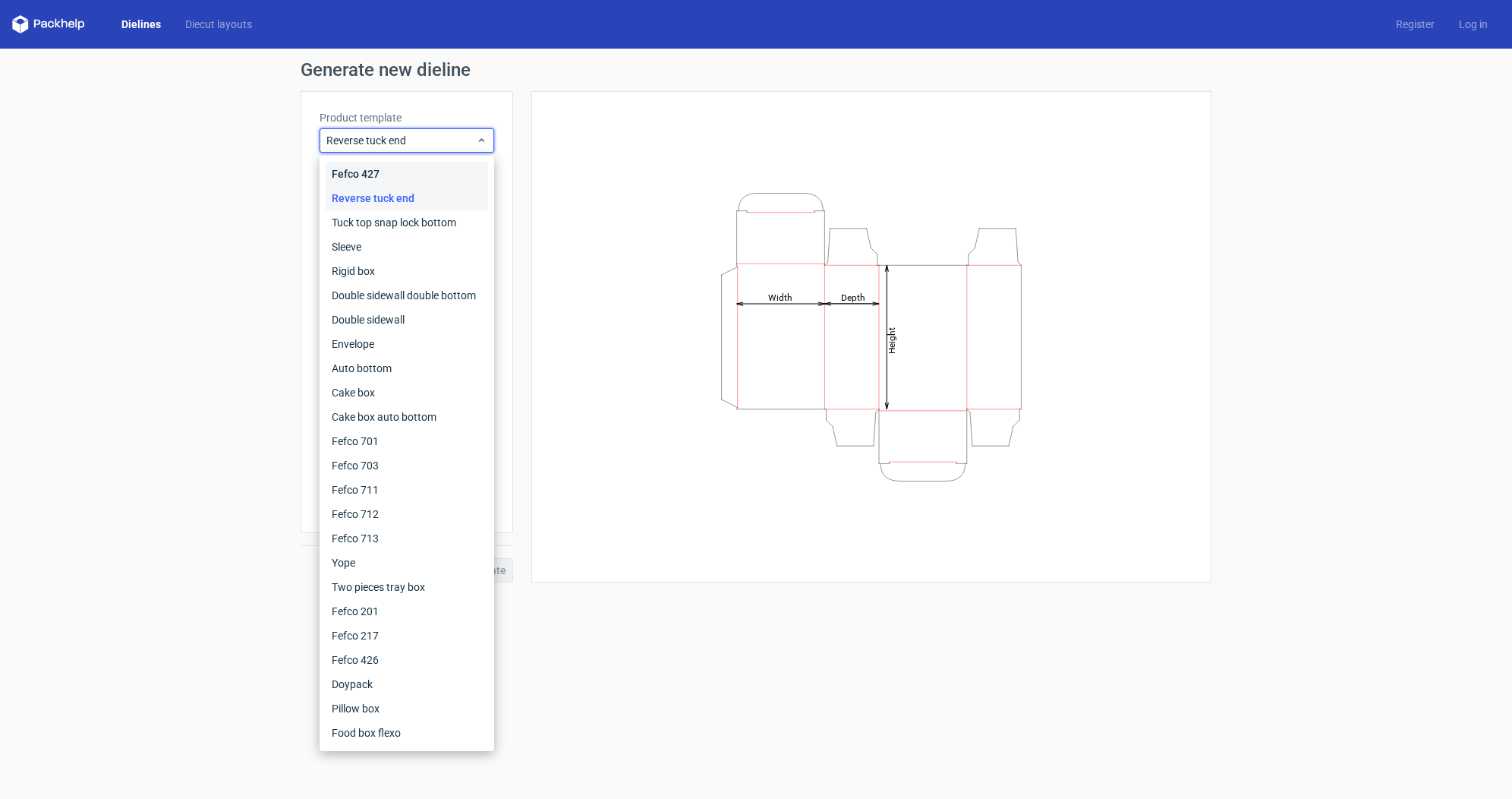
click at [438, 172] on div "Fefco 427" at bounding box center [407, 174] width 162 height 25
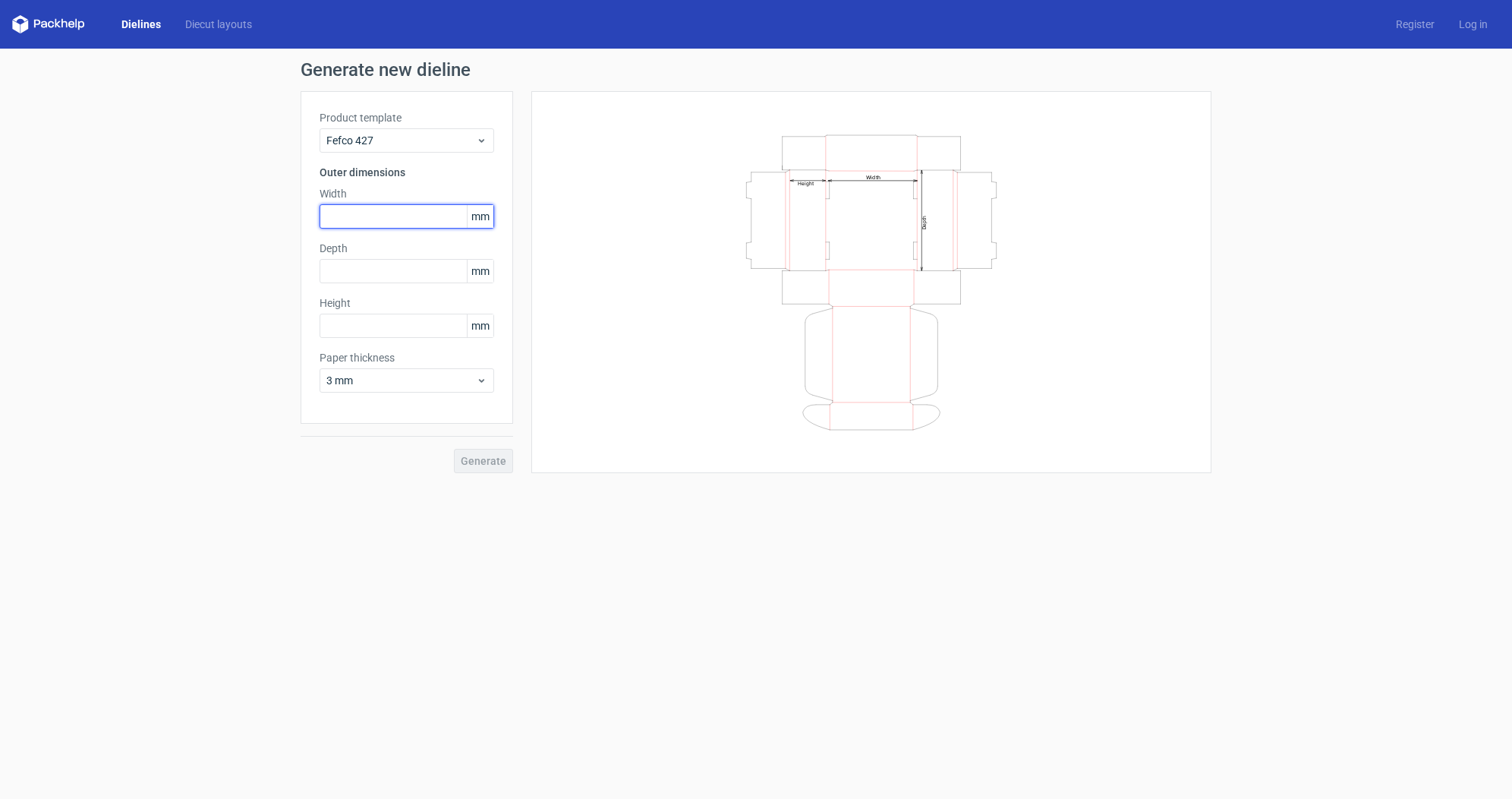
click at [412, 214] on input "text" at bounding box center [407, 217] width 174 height 25
type input "500"
click at [439, 271] on input "text" at bounding box center [407, 271] width 174 height 25
type input "100"
click at [424, 331] on input "text" at bounding box center [407, 326] width 174 height 25
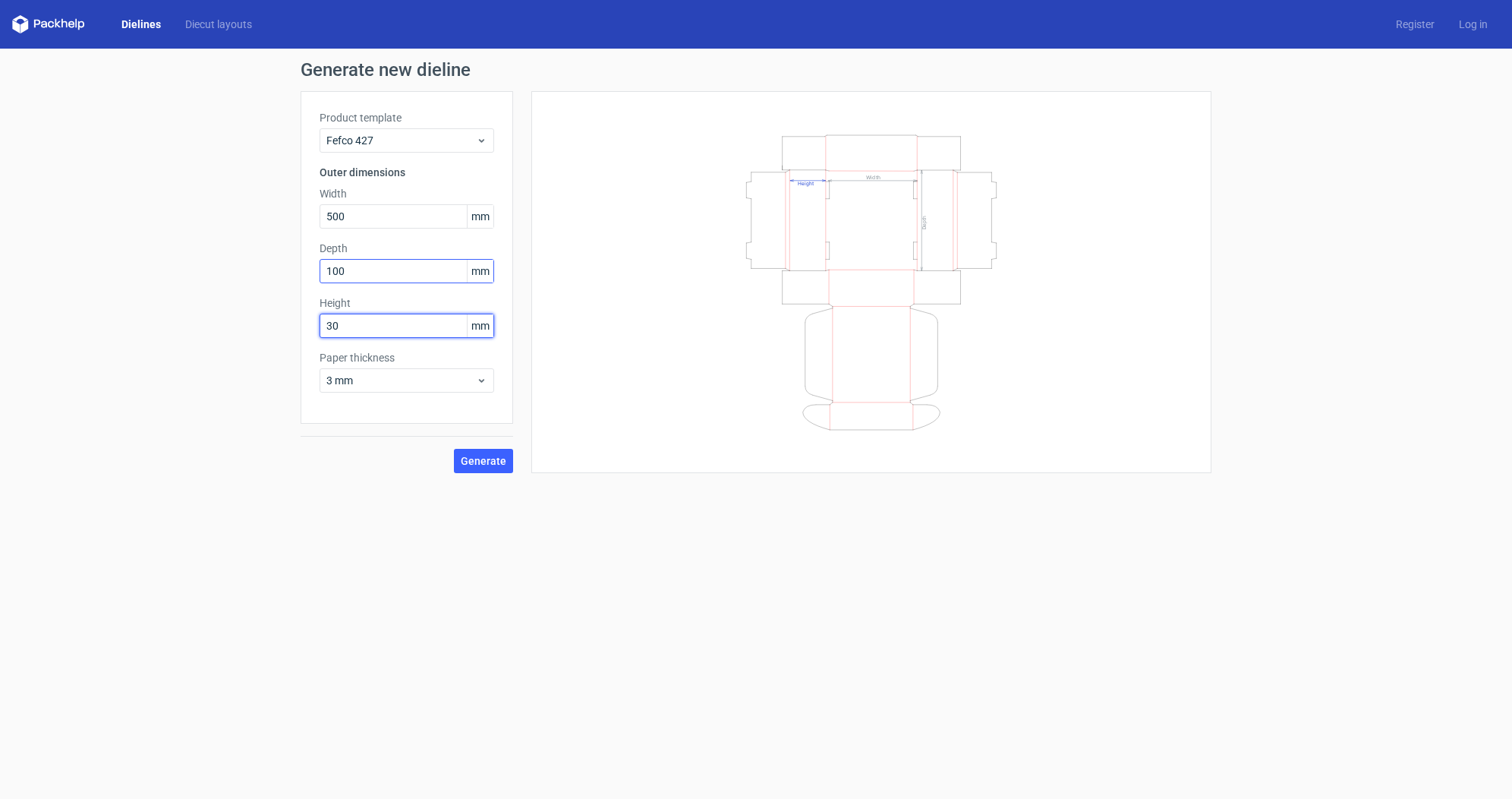
type input "3"
type input "2"
type input "130"
click at [454, 449] on button "Generate" at bounding box center [484, 461] width 59 height 25
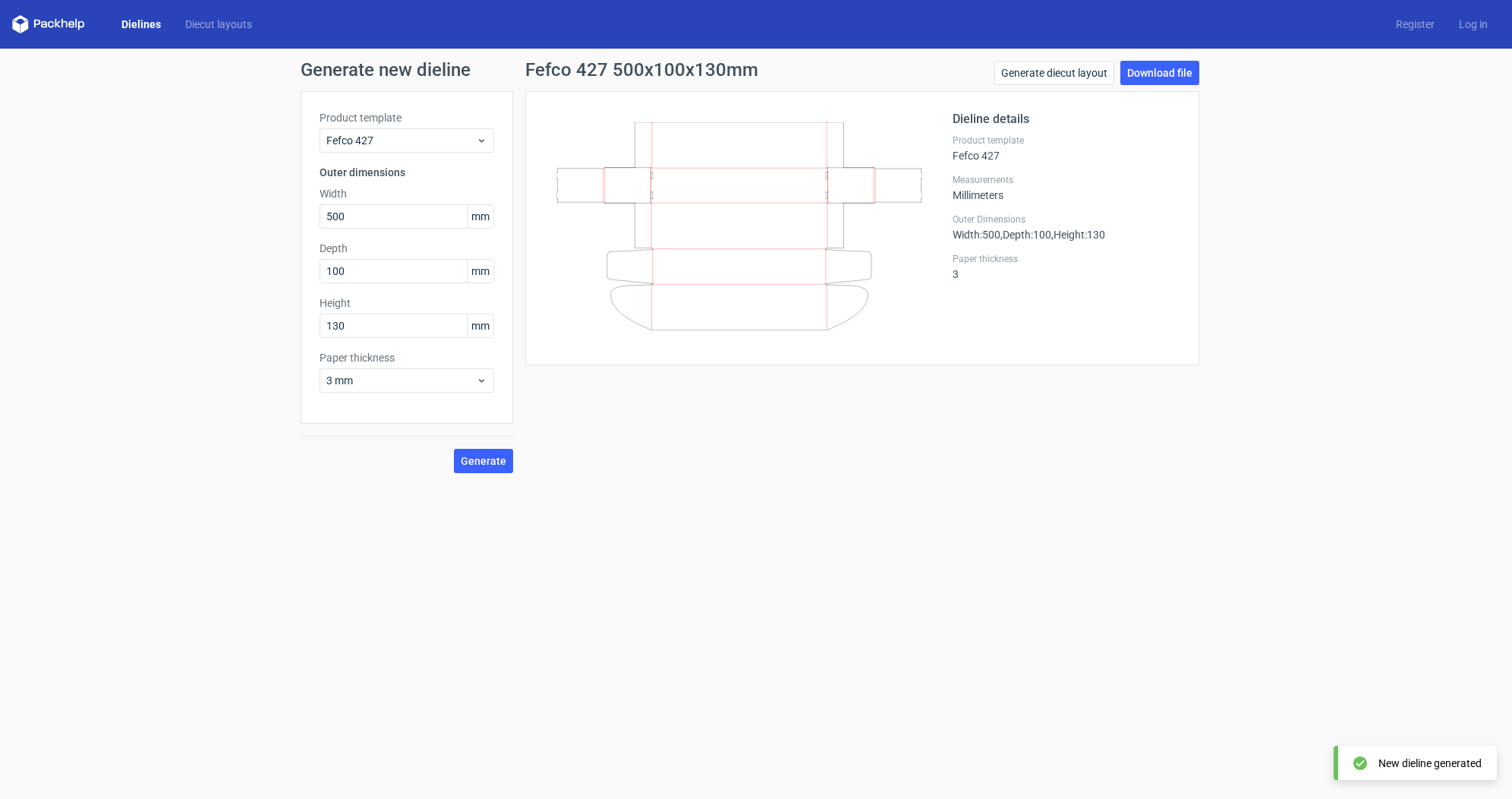
drag, startPoint x: 1258, startPoint y: 92, endPoint x: 1210, endPoint y: 85, distance: 48.5
click at [1258, 92] on div "Generate new dieline Product template Fefco 427 Outer dimensions Width 500 mm D…" at bounding box center [756, 267] width 1512 height 437
click at [1188, 74] on link "Download file" at bounding box center [1160, 73] width 79 height 25
drag, startPoint x: 1375, startPoint y: 431, endPoint x: 1421, endPoint y: 307, distance: 132.3
click at [1376, 427] on div "Generate new dieline Product template Fefco 427 Outer dimensions Width 500 mm D…" at bounding box center [756, 267] width 1512 height 437
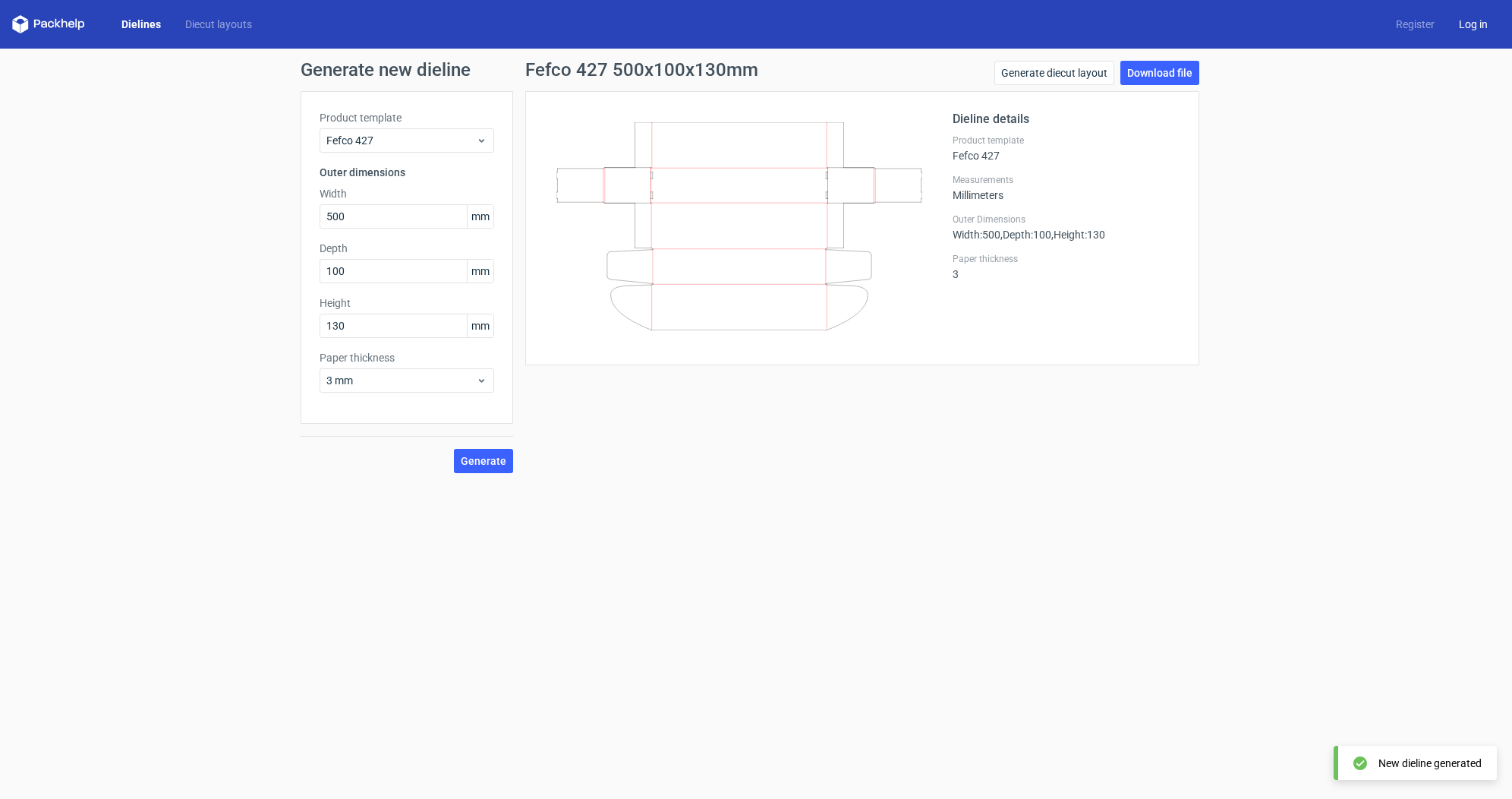
click at [1485, 25] on link "Log in" at bounding box center [1473, 25] width 53 height 15
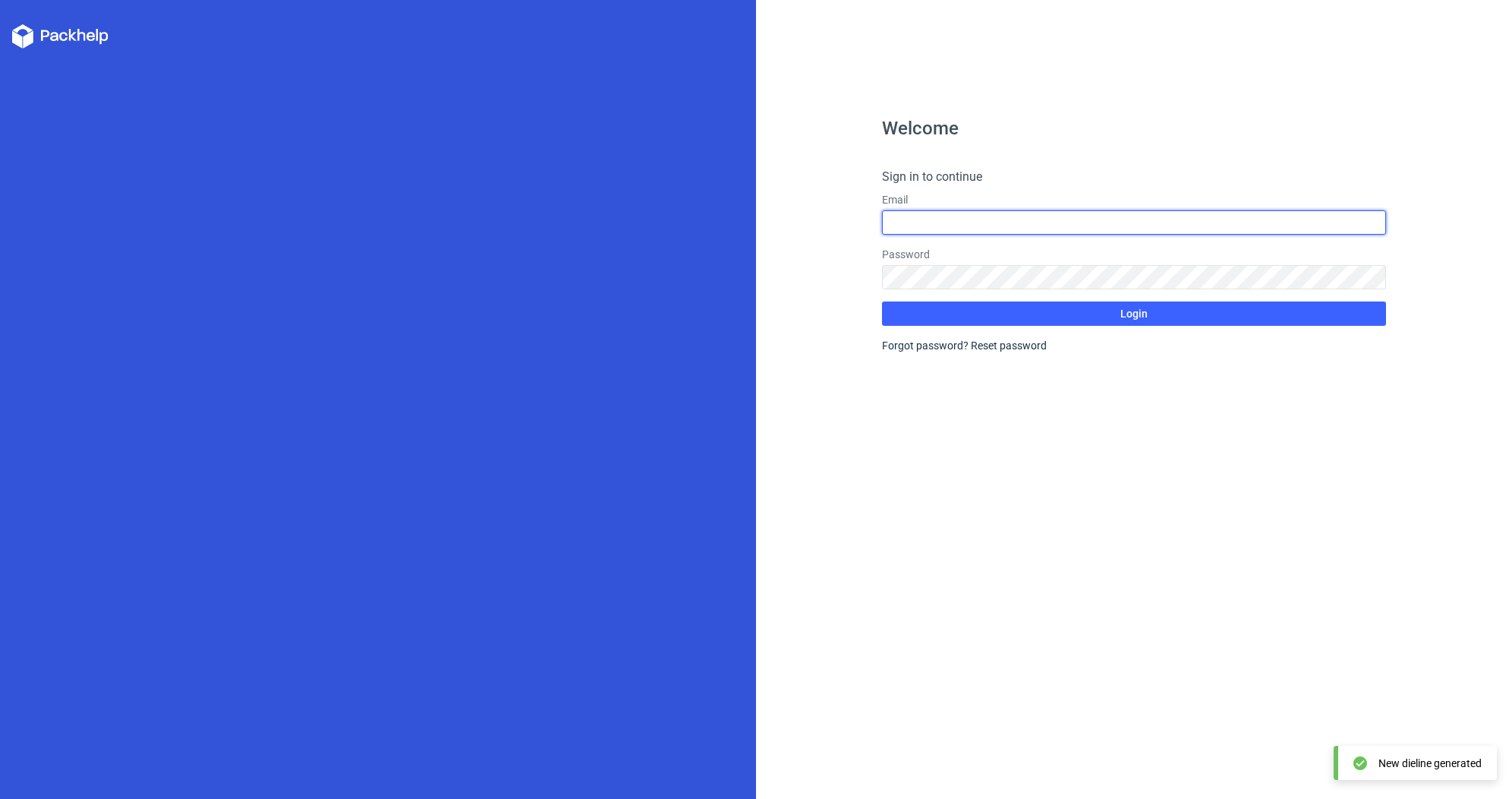
click at [1039, 223] on input "text" at bounding box center [1135, 223] width 504 height 25
type input "[PERSON_NAME][EMAIL_ADDRESS][DOMAIN_NAME]"
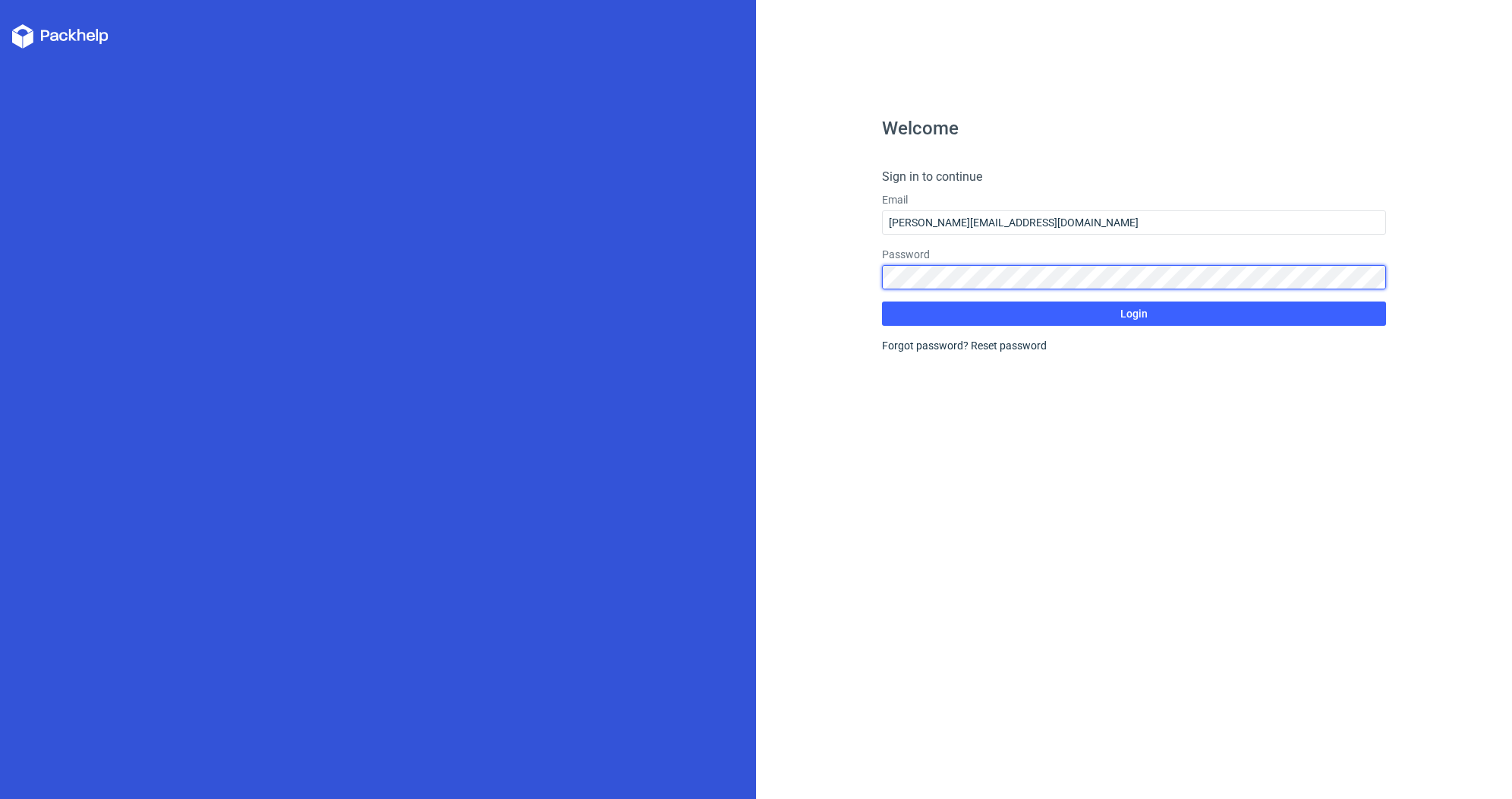
click at [882, 301] on button "Login" at bounding box center [1135, 314] width 504 height 25
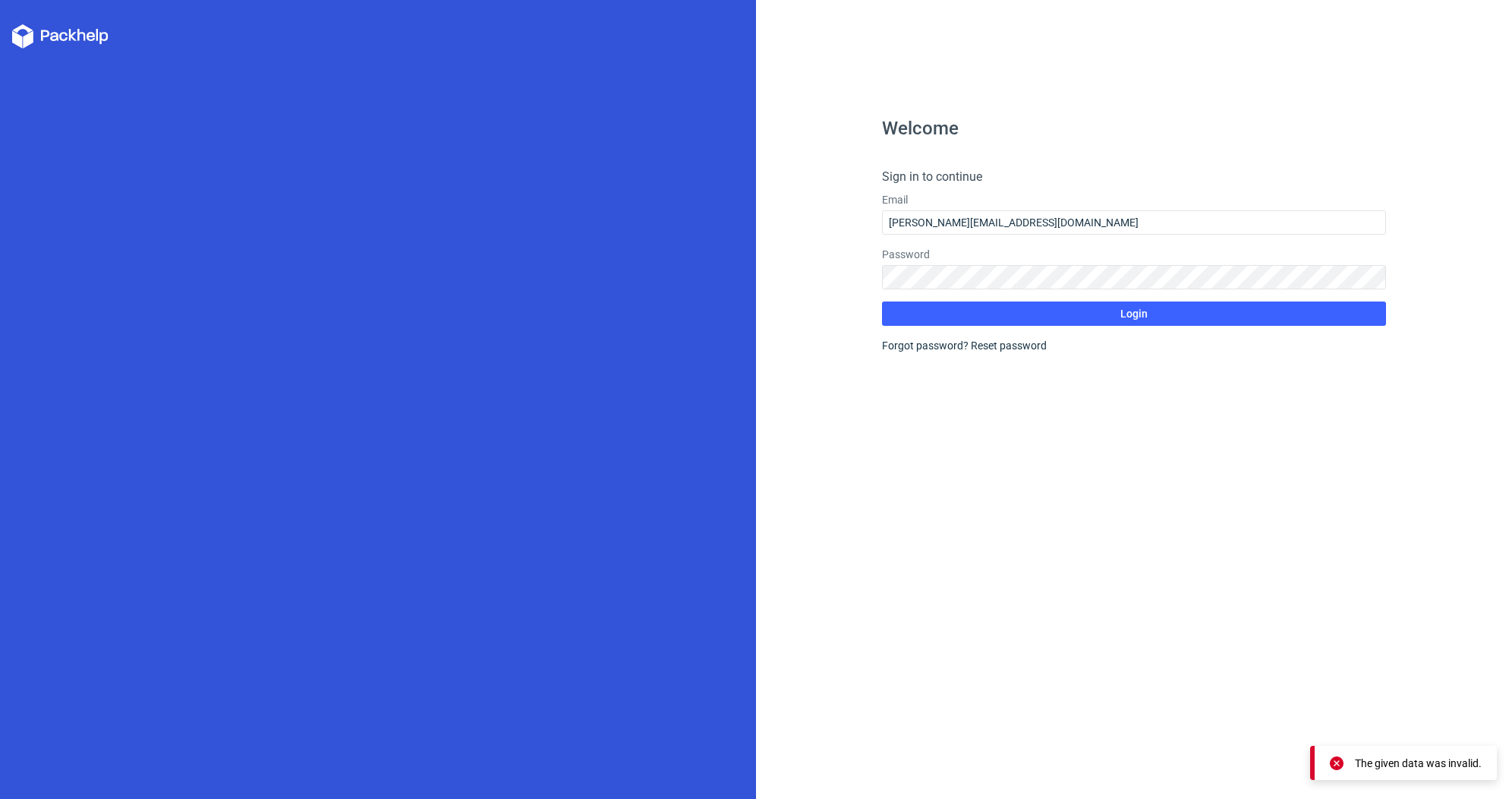
click at [1156, 487] on div "Welcome Sign in to continue Email [PERSON_NAME][EMAIL_ADDRESS][DOMAIN_NAME] Pas…" at bounding box center [1135, 459] width 504 height 680
click at [65, 46] on icon at bounding box center [60, 37] width 96 height 25
drag, startPoint x: 76, startPoint y: 35, endPoint x: 116, endPoint y: 8, distance: 48.3
click at [76, 35] on icon at bounding box center [60, 37] width 96 height 25
